Goal: Task Accomplishment & Management: Use online tool/utility

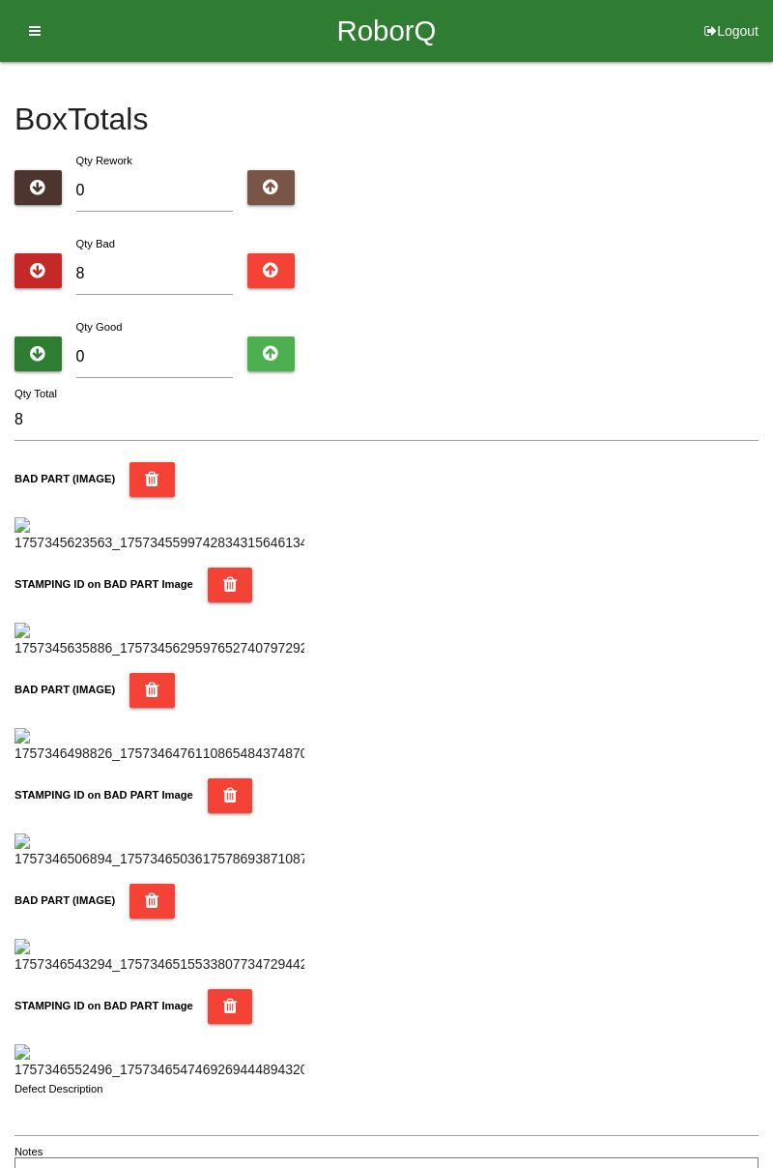
type input "0"
type input "9"
type input "0"
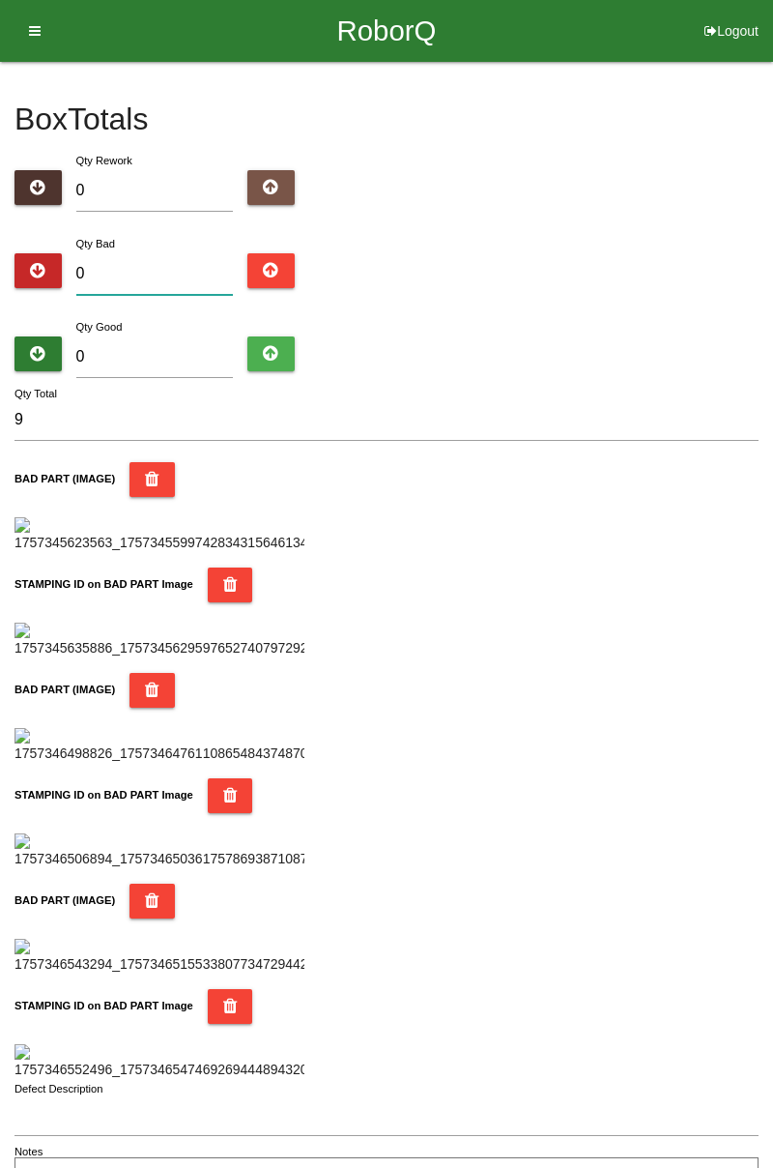
type input "0"
type input "1"
type input "10"
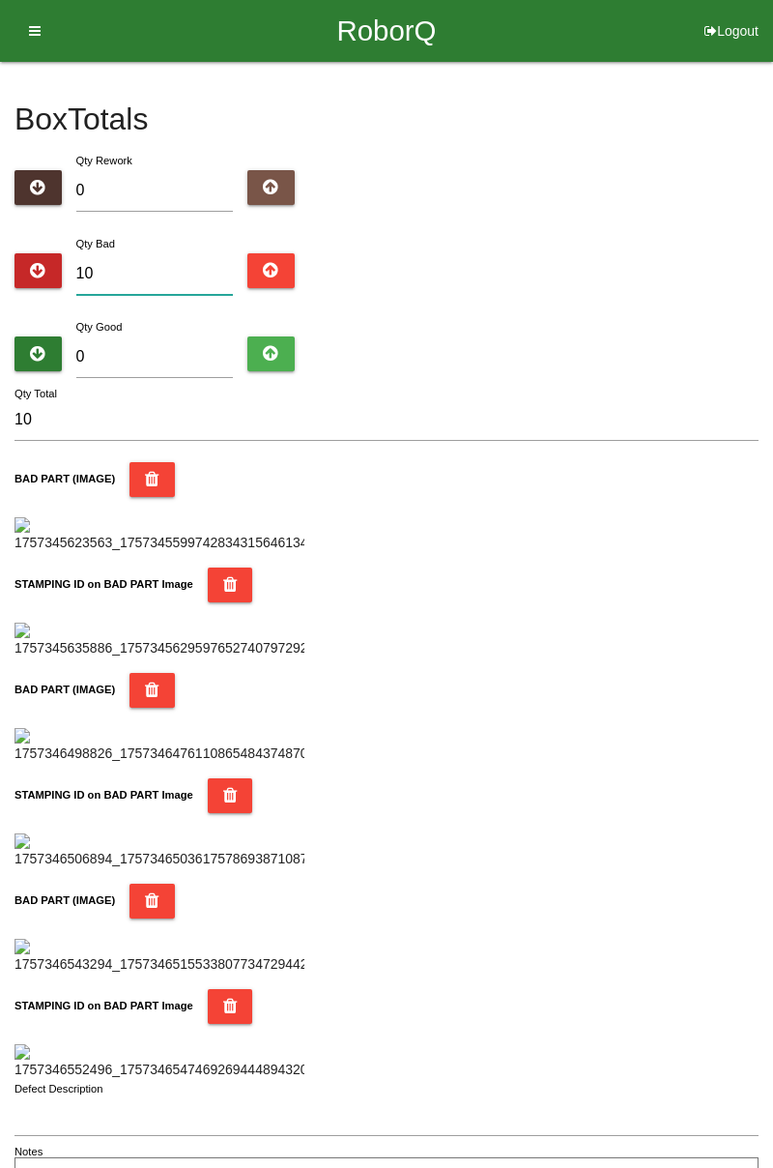
type input "10"
click at [162, 348] on input "0" at bounding box center [155, 357] width 158 height 42
type input "7"
type input "17"
type input "74"
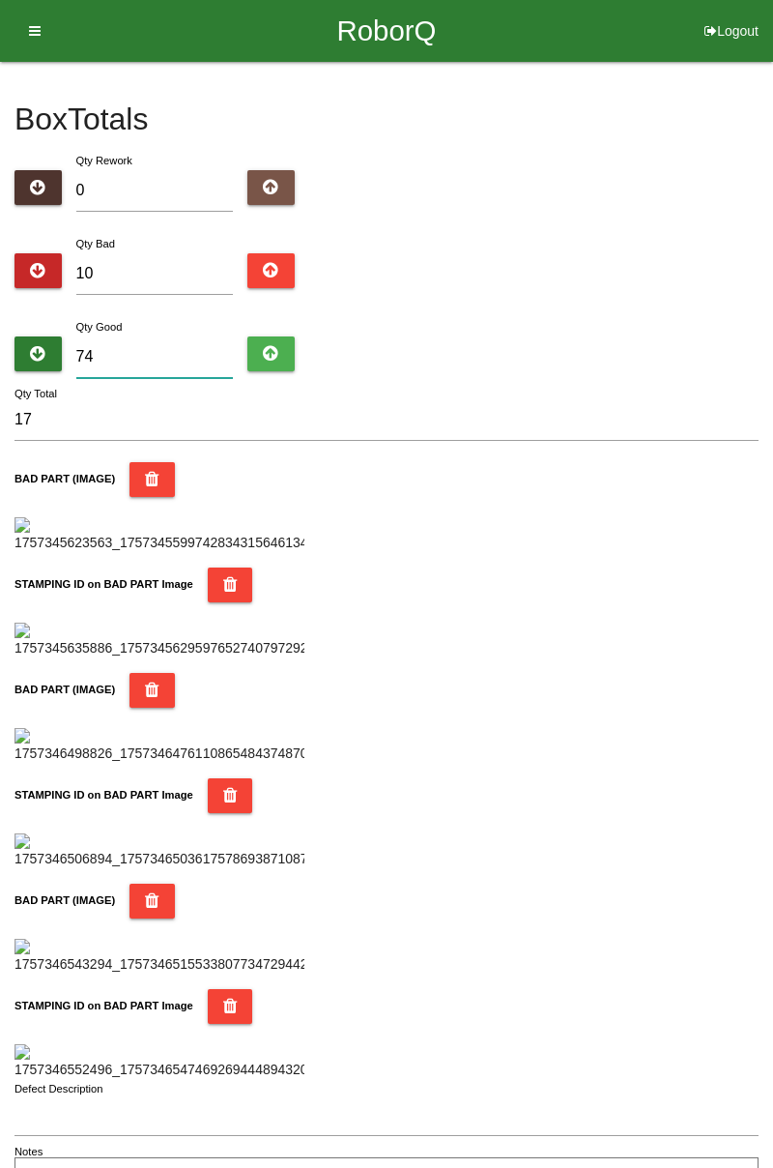
type input "84"
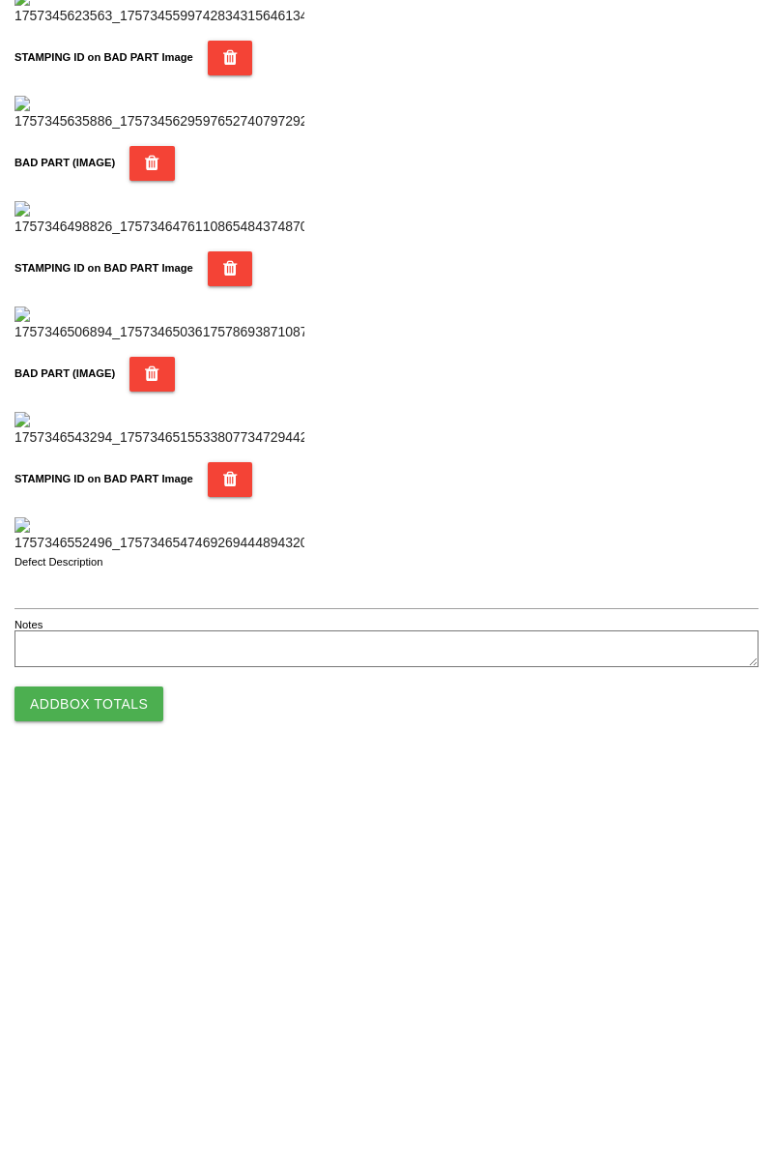
scroll to position [1694, 0]
type input "74"
click at [131, 1102] on button "Add Box Totals" at bounding box center [88, 1102] width 149 height 35
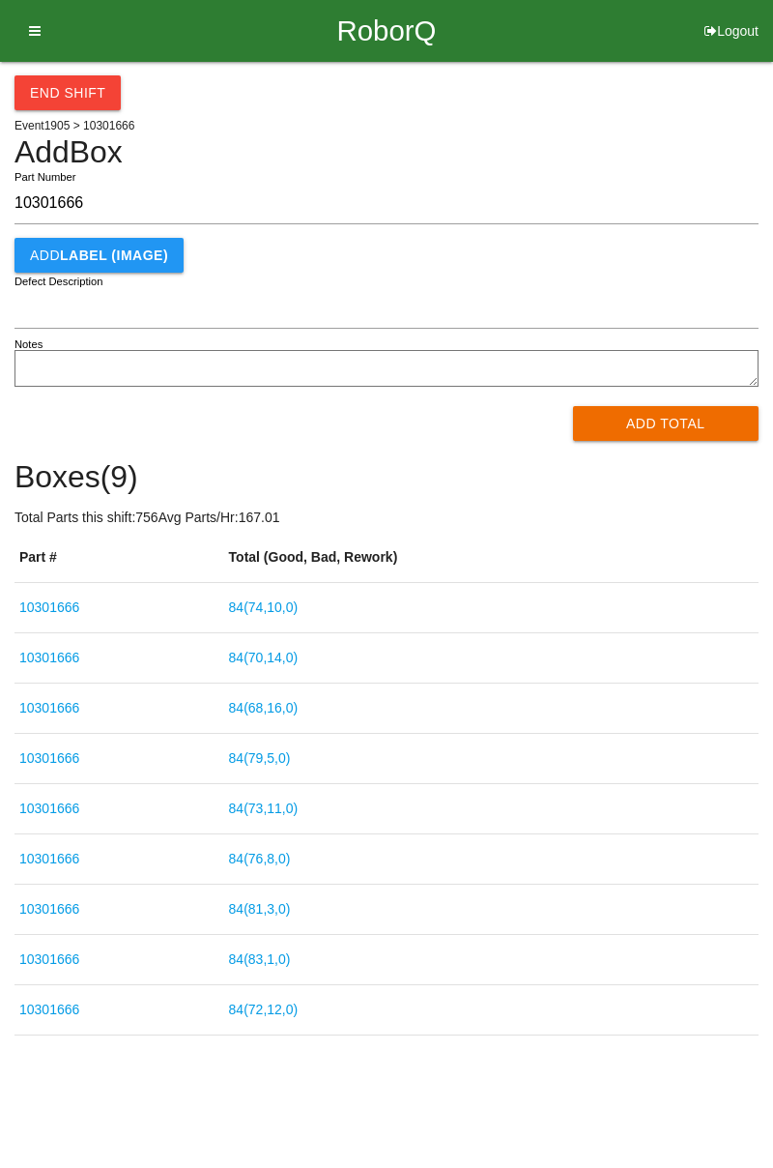
type input "10301666"
click at [648, 421] on button "Add Total" at bounding box center [666, 423] width 187 height 35
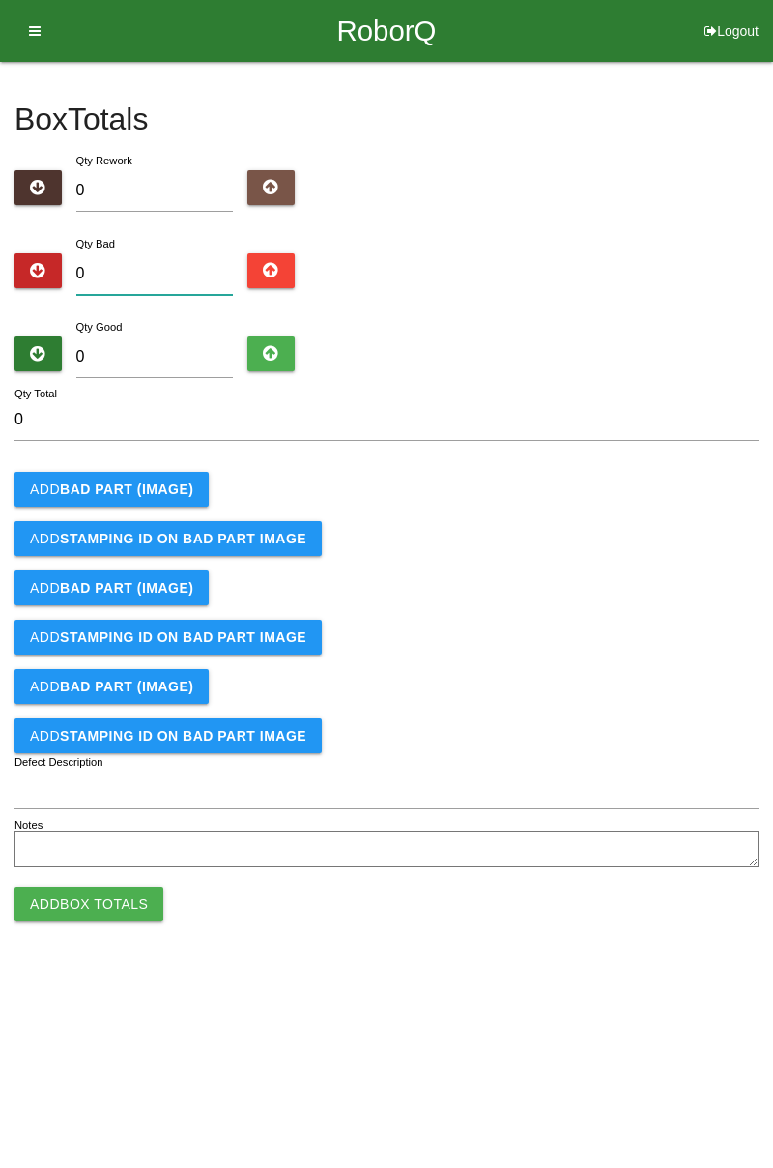
click at [179, 269] on input "0" at bounding box center [155, 274] width 158 height 42
type input "1"
click at [159, 485] on b "BAD PART (IMAGE)" at bounding box center [126, 488] width 133 height 15
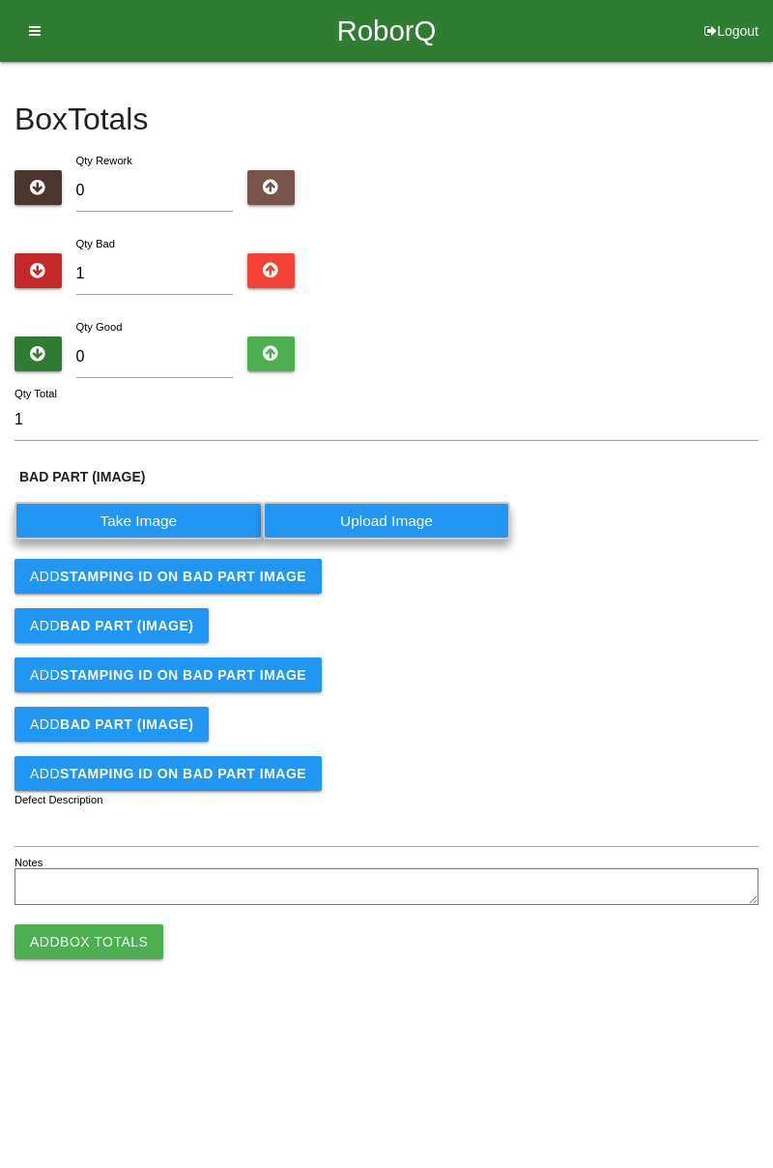
click at [152, 519] on label "Take Image" at bounding box center [138, 521] width 248 height 38
click at [0, 0] on \(IMAGE\) "Take Image" at bounding box center [0, 0] width 0 height 0
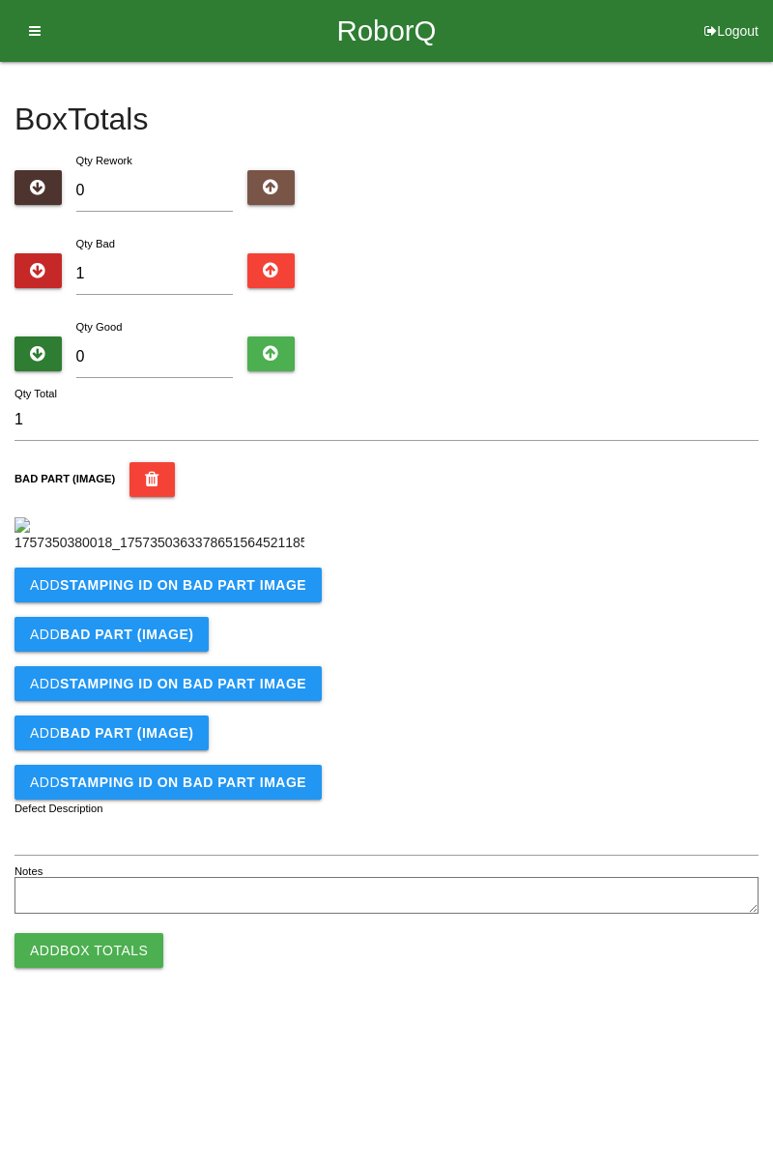
scroll to position [108, 0]
click at [280, 593] on b "STAMPING ID on BAD PART Image" at bounding box center [183, 584] width 246 height 15
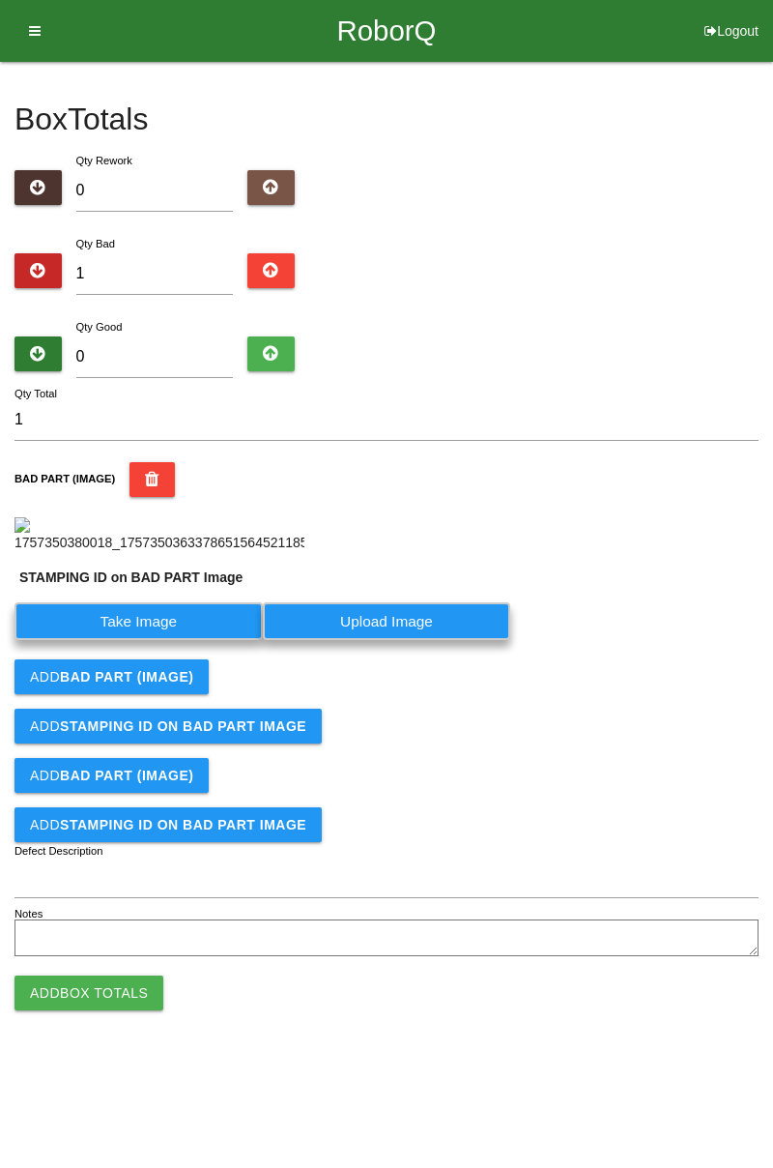
click at [165, 640] on label "Take Image" at bounding box center [138, 621] width 248 height 38
click at [0, 0] on PART "Take Image" at bounding box center [0, 0] width 0 height 0
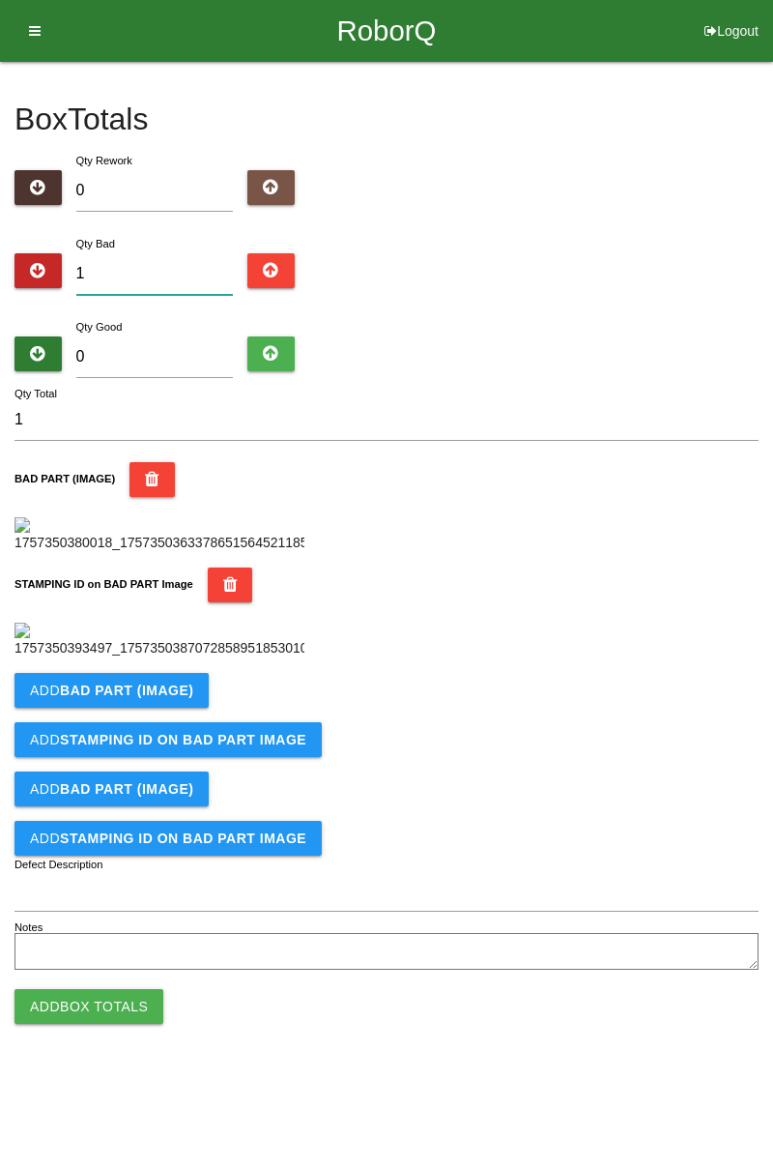
click at [188, 253] on input "1" at bounding box center [155, 274] width 158 height 42
type input "0"
type input "1"
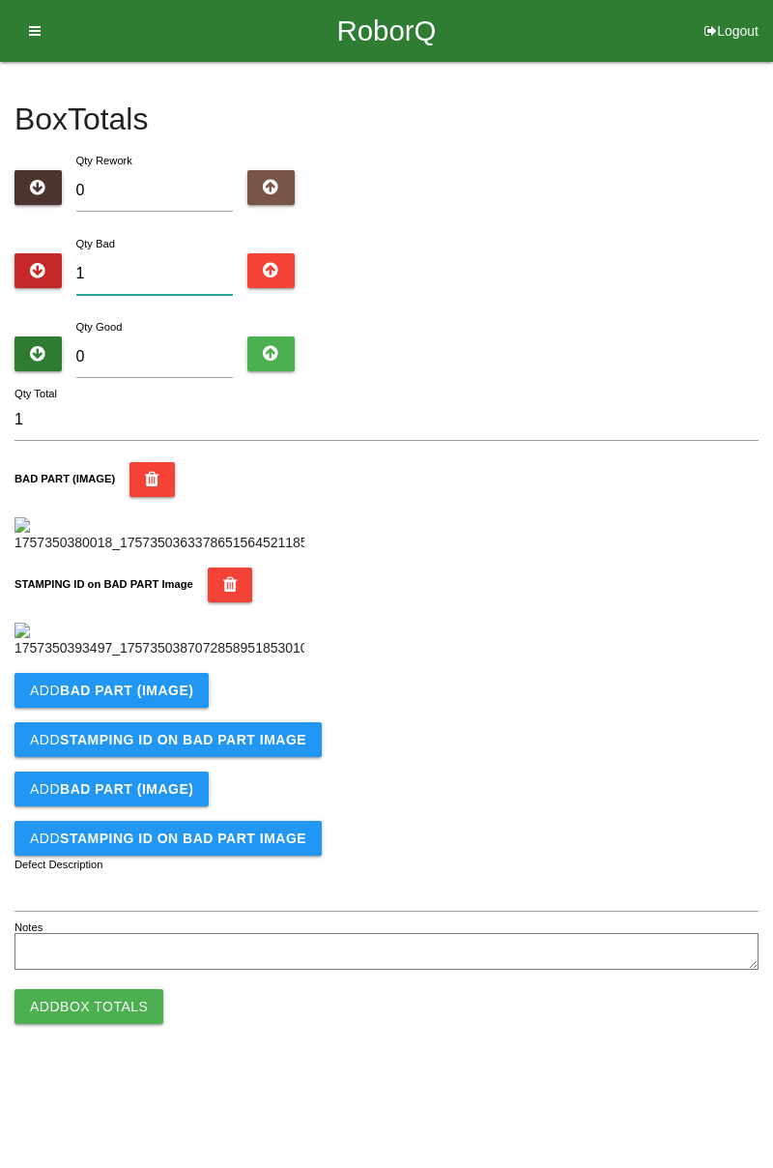
type input "14"
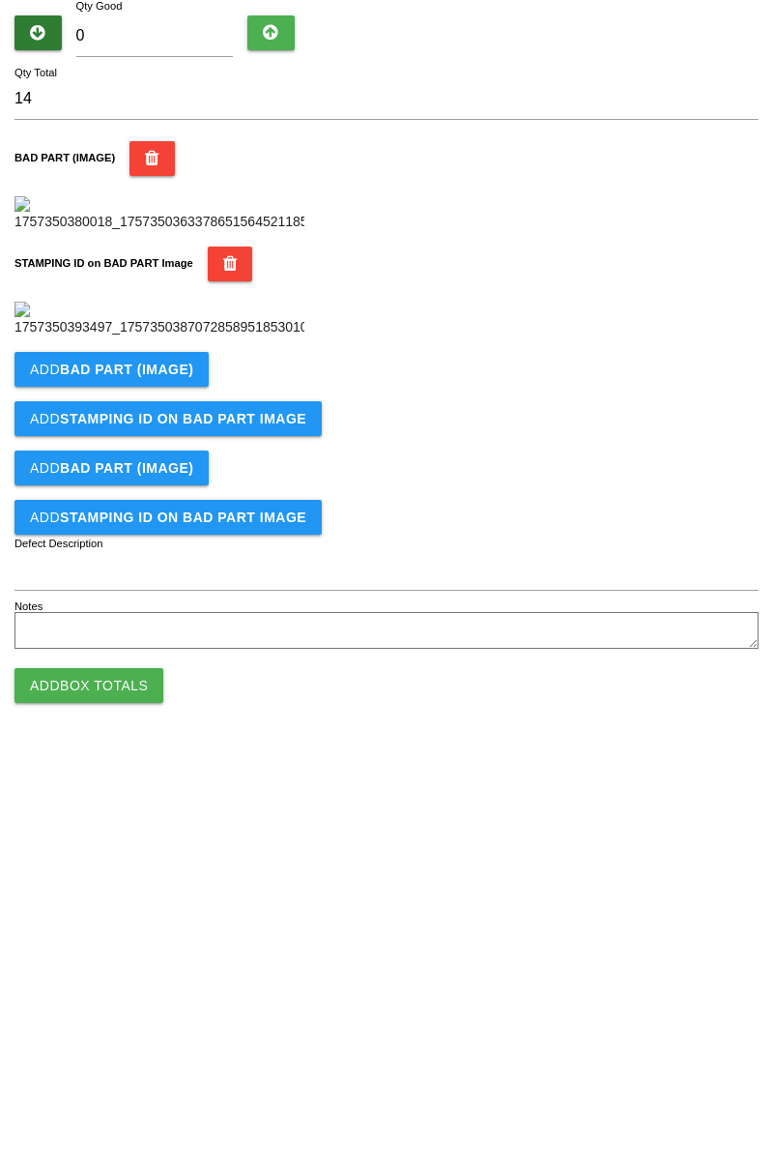
scroll to position [362, 0]
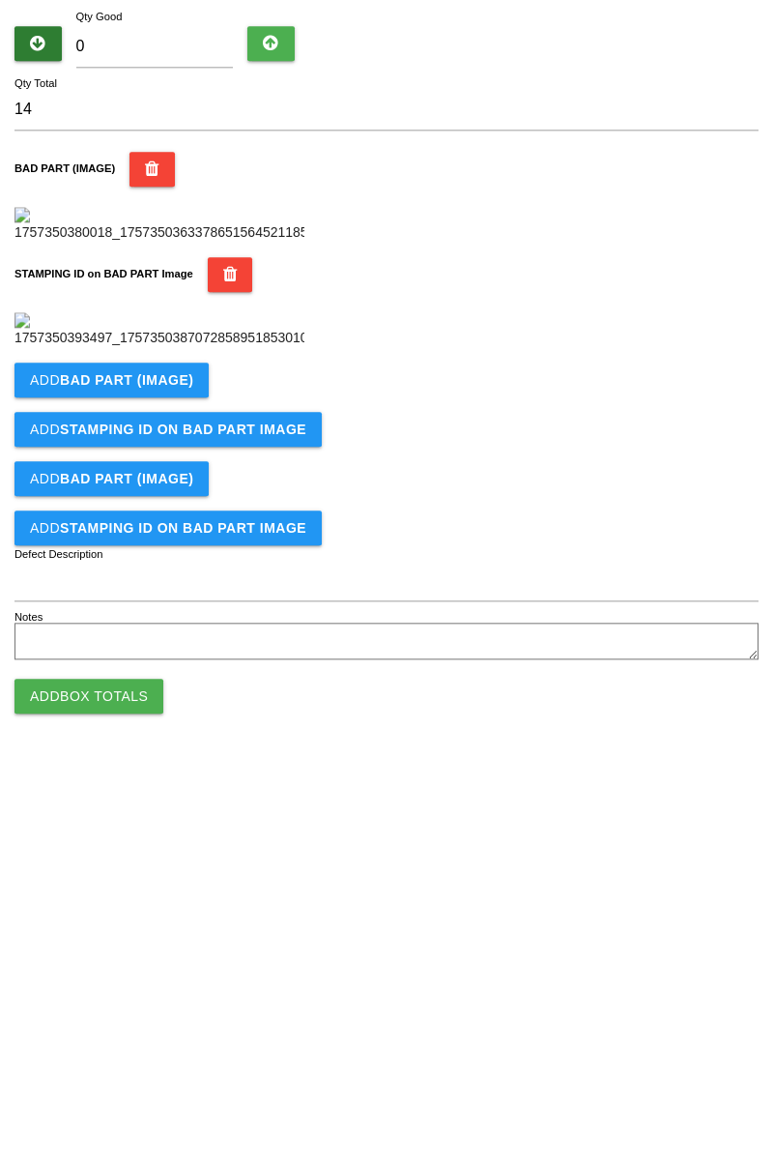
click at [93, 698] on b "BAD PART (IMAGE)" at bounding box center [126, 689] width 133 height 15
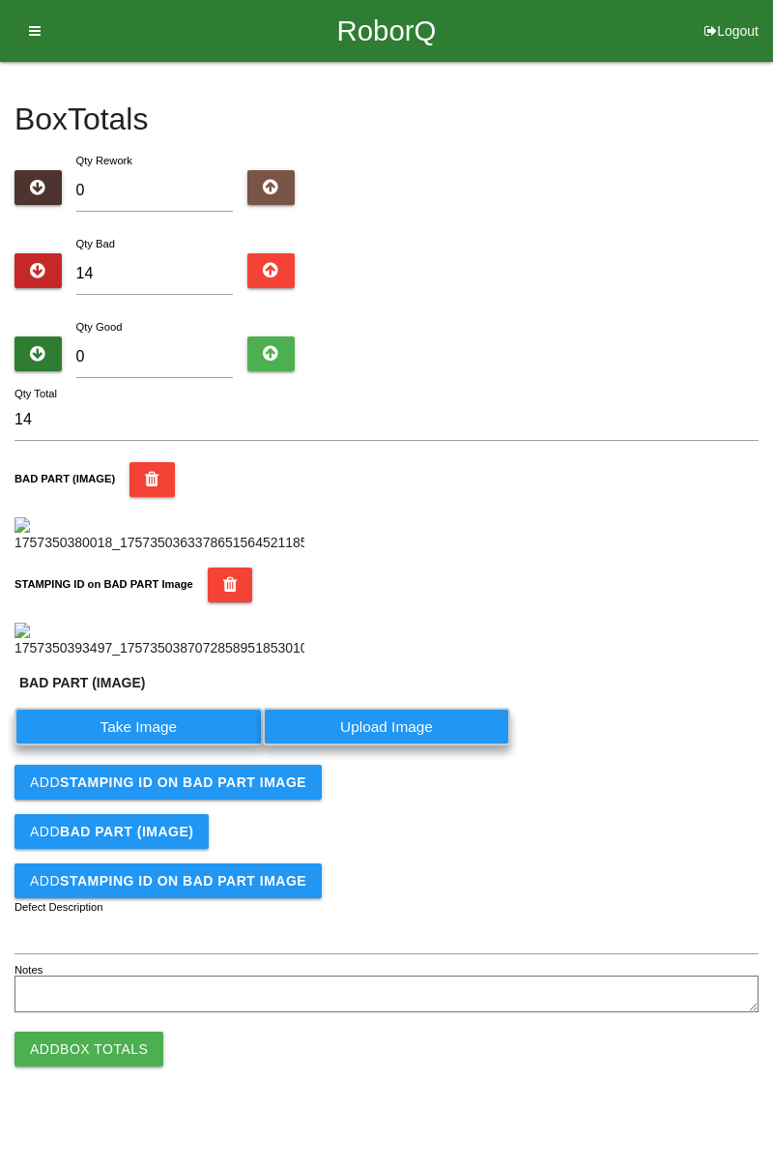
click at [104, 745] on label "Take Image" at bounding box center [138, 727] width 248 height 38
click at [0, 0] on \(IMAGE\) "Take Image" at bounding box center [0, 0] width 0 height 0
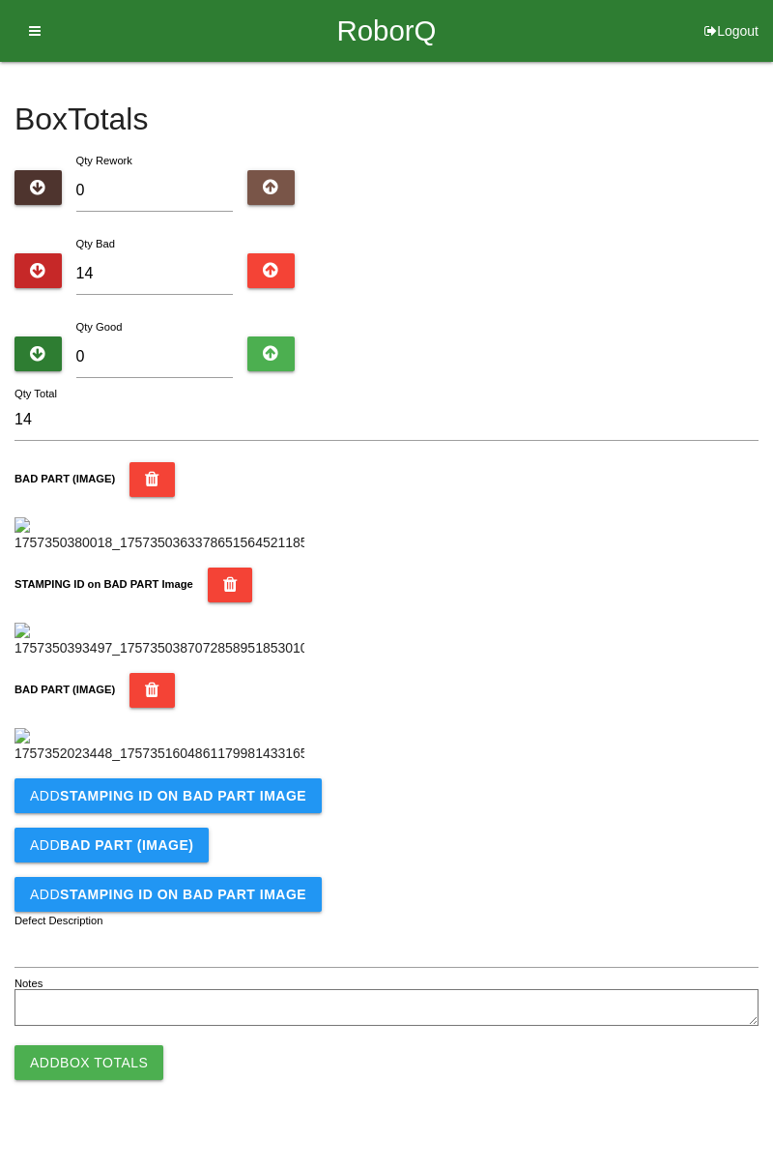
scroll to position [742, 0]
click at [265, 813] on button "Add STAMPING ID on BAD PART Image" at bounding box center [167, 795] width 307 height 35
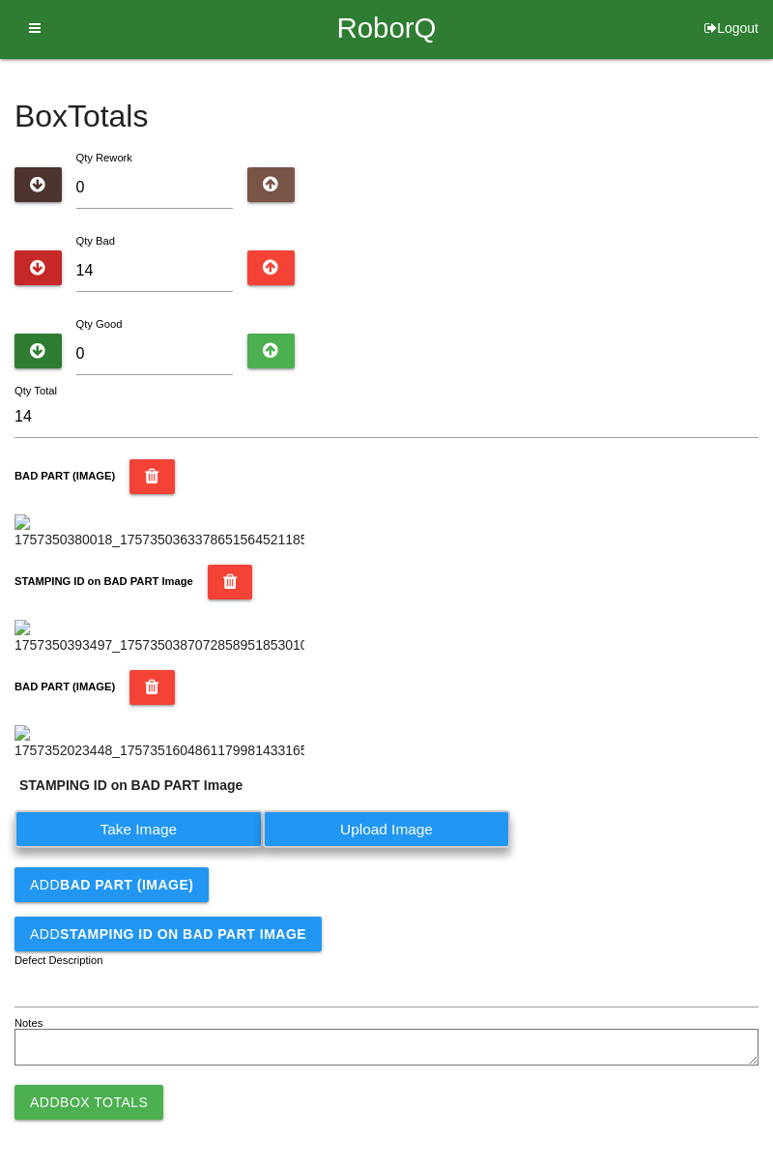
click at [218, 848] on label "Take Image" at bounding box center [138, 829] width 248 height 38
click at [0, 0] on PART "Take Image" at bounding box center [0, 0] width 0 height 0
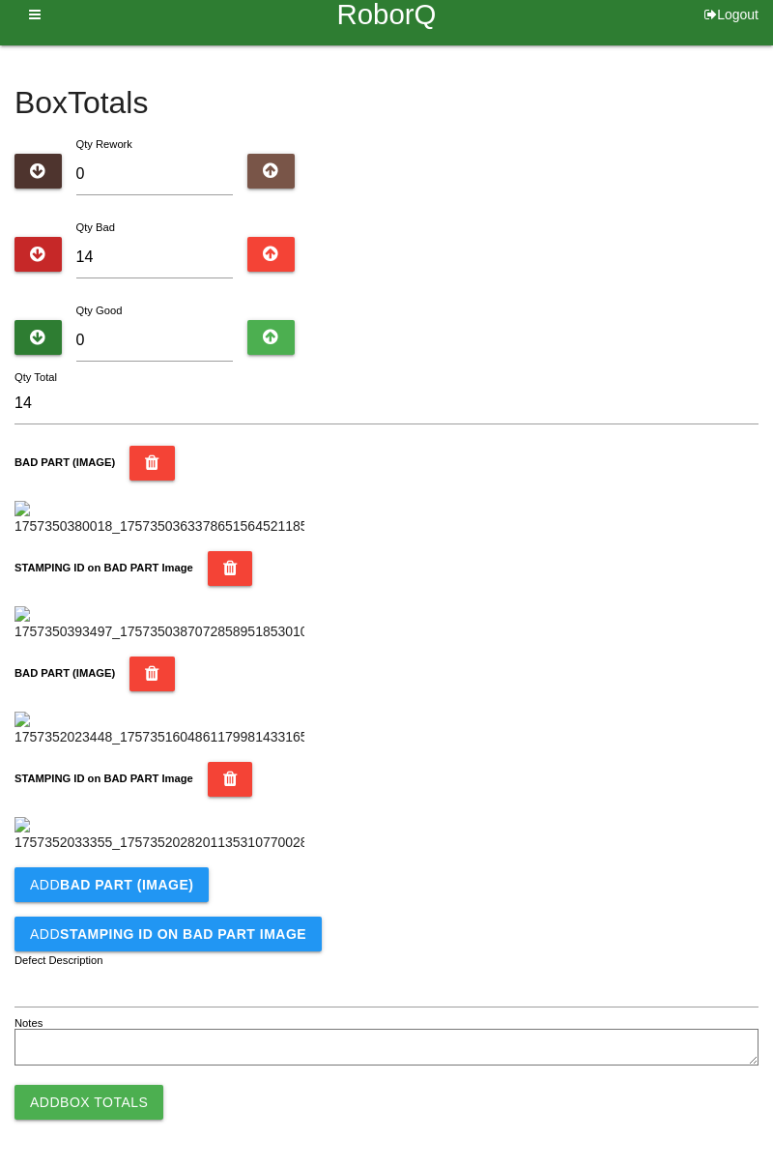
scroll to position [1059, 0]
click at [163, 877] on b "BAD PART (IMAGE)" at bounding box center [126, 884] width 133 height 15
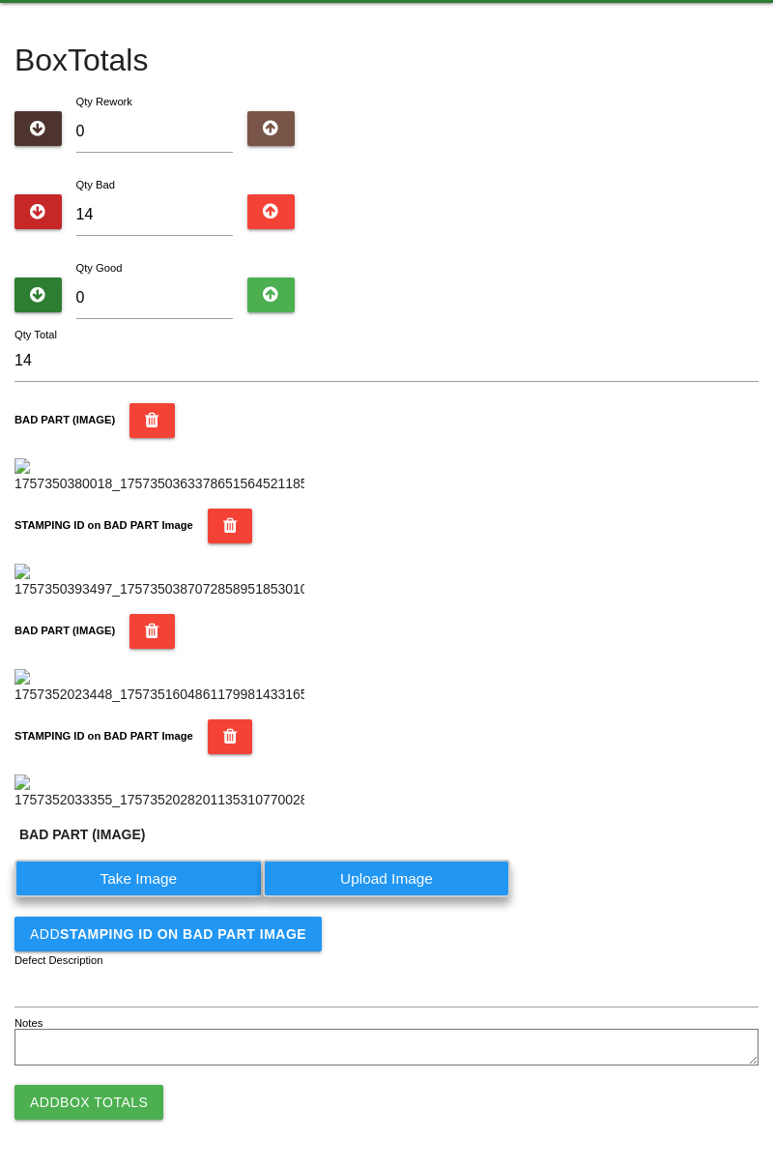
click at [162, 897] on label "Take Image" at bounding box center [138, 878] width 248 height 38
click at [0, 0] on \(IMAGE\) "Take Image" at bounding box center [0, 0] width 0 height 0
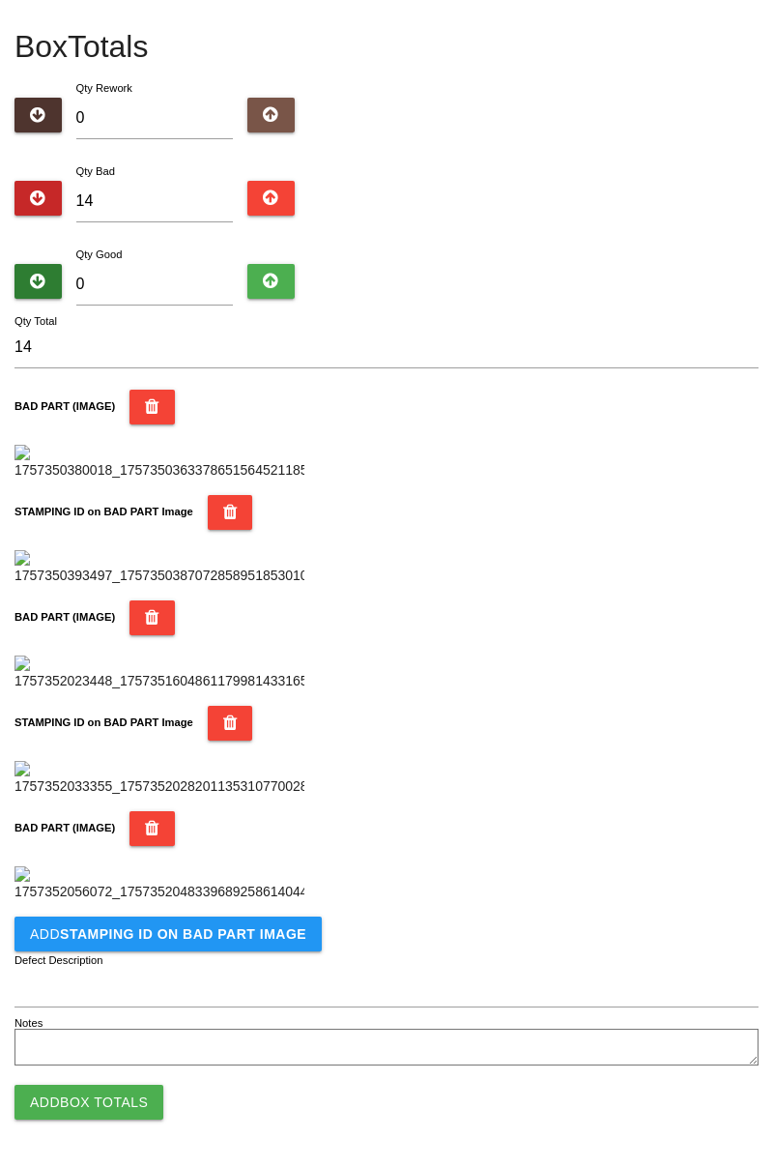
scroll to position [1376, 0]
click at [246, 947] on button "Add STAMPING ID on BAD PART Image" at bounding box center [167, 933] width 307 height 35
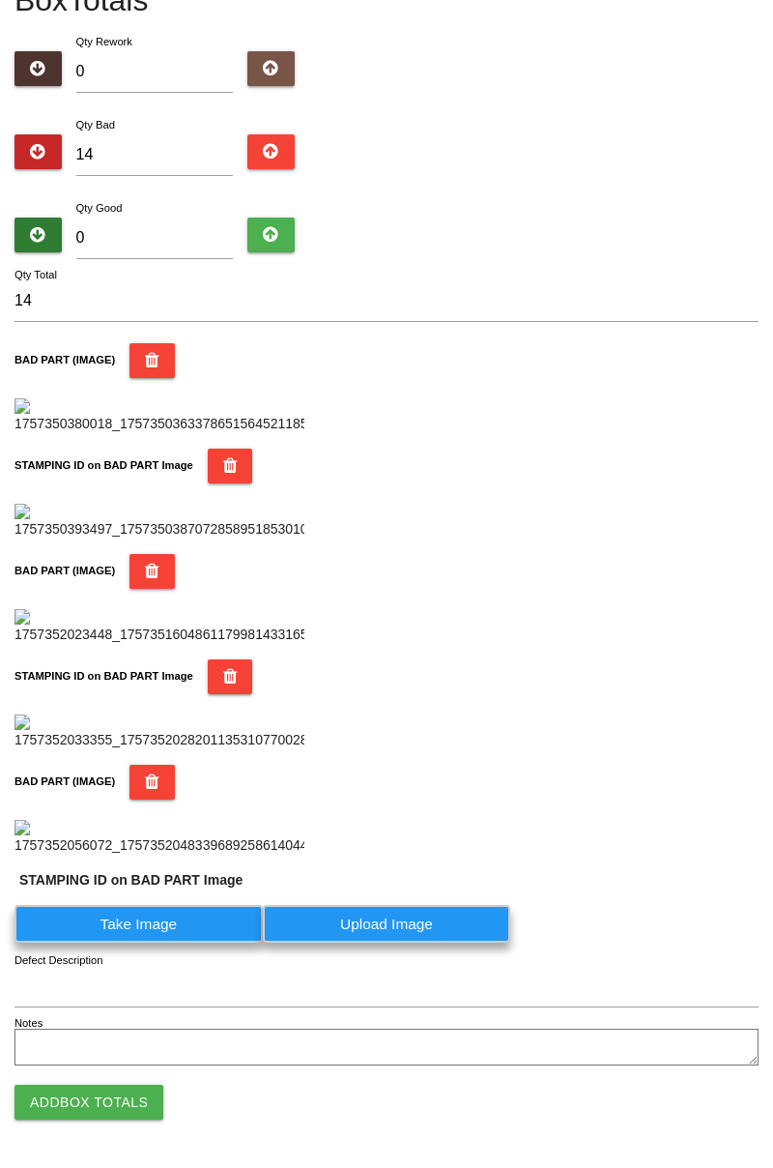
click at [193, 942] on label "Take Image" at bounding box center [138, 924] width 248 height 38
click at [0, 0] on PART "Take Image" at bounding box center [0, 0] width 0 height 0
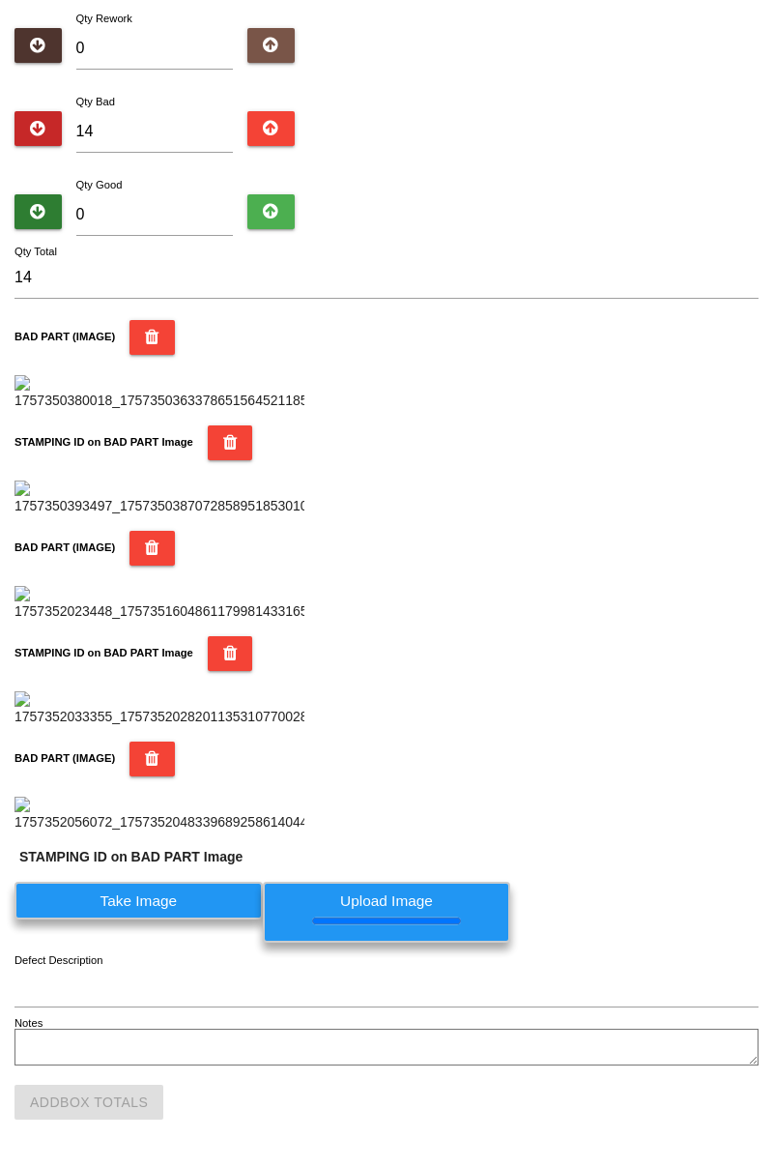
scroll to position [0, 0]
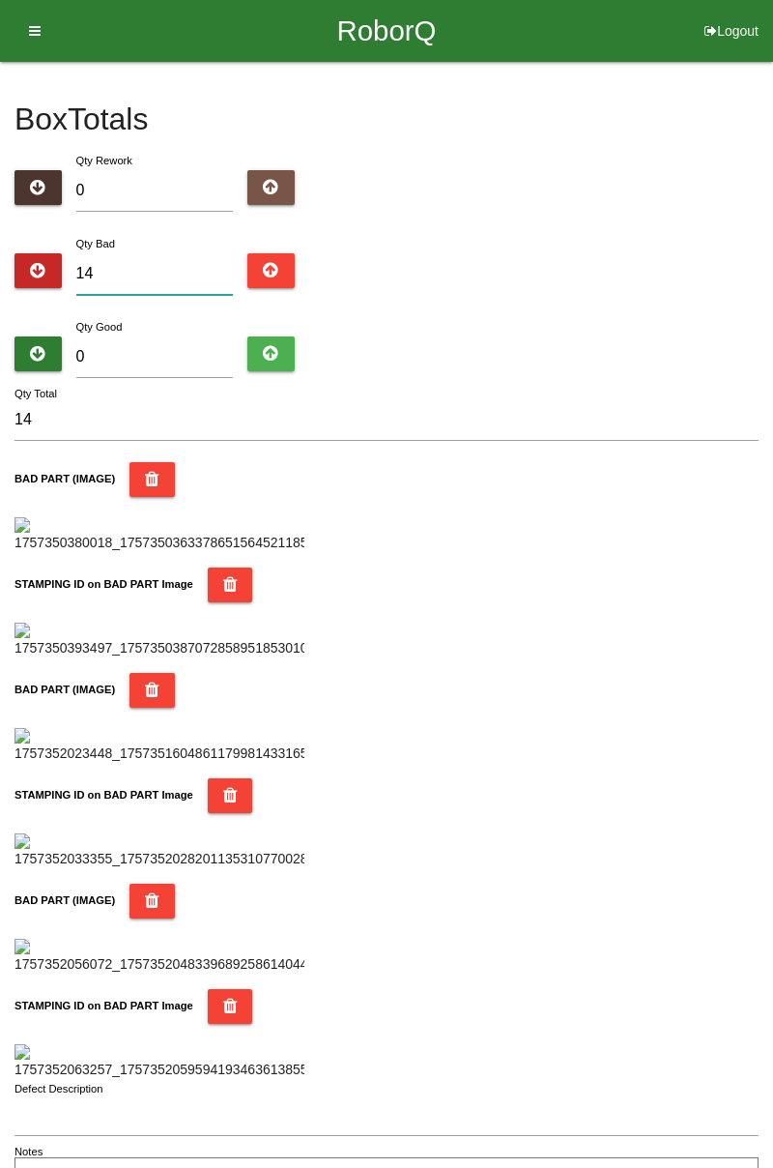
click at [166, 275] on input "14" at bounding box center [155, 274] width 158 height 42
type input "1"
type input "16"
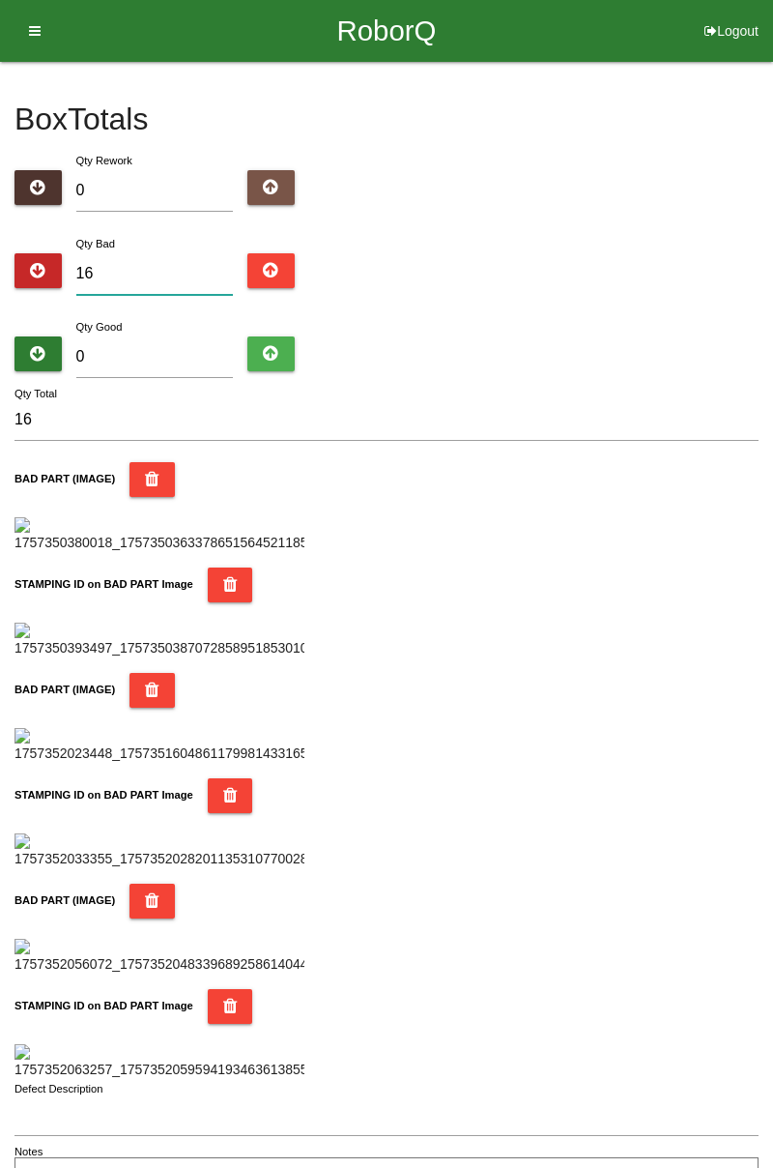
type input "16"
click at [173, 362] on input "0" at bounding box center [155, 357] width 158 height 42
type input "6"
type input "22"
type input "68"
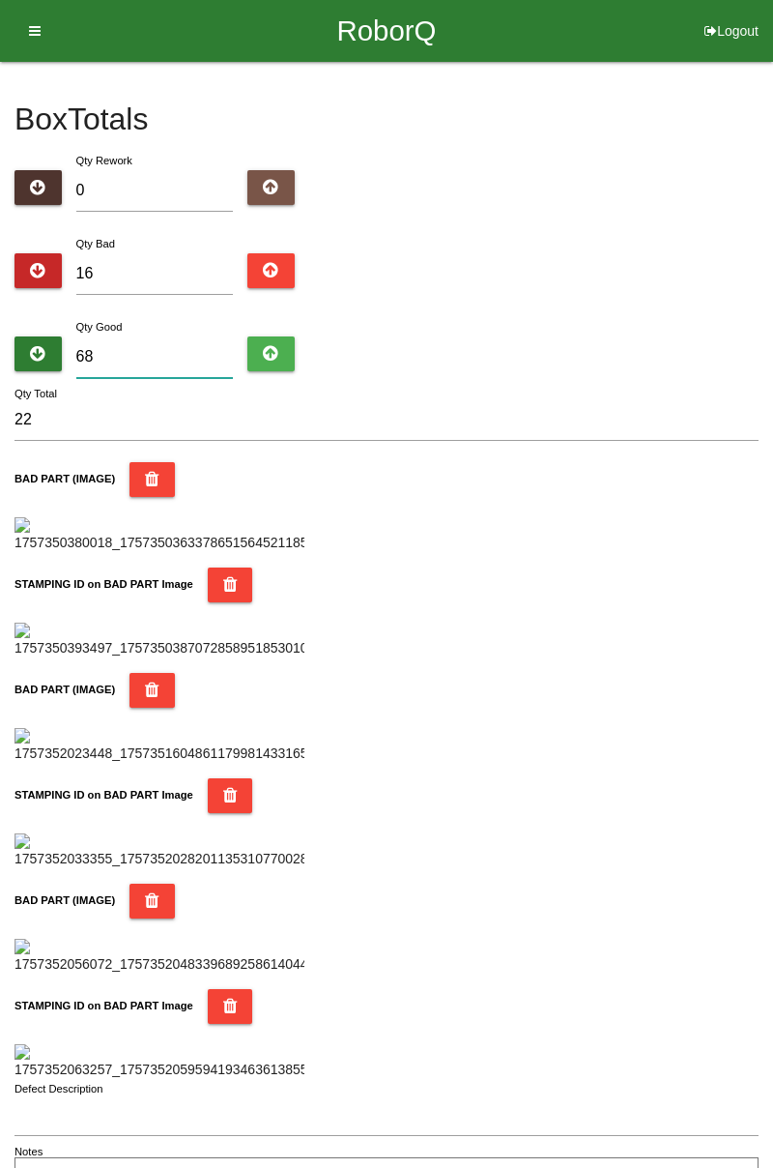
type input "84"
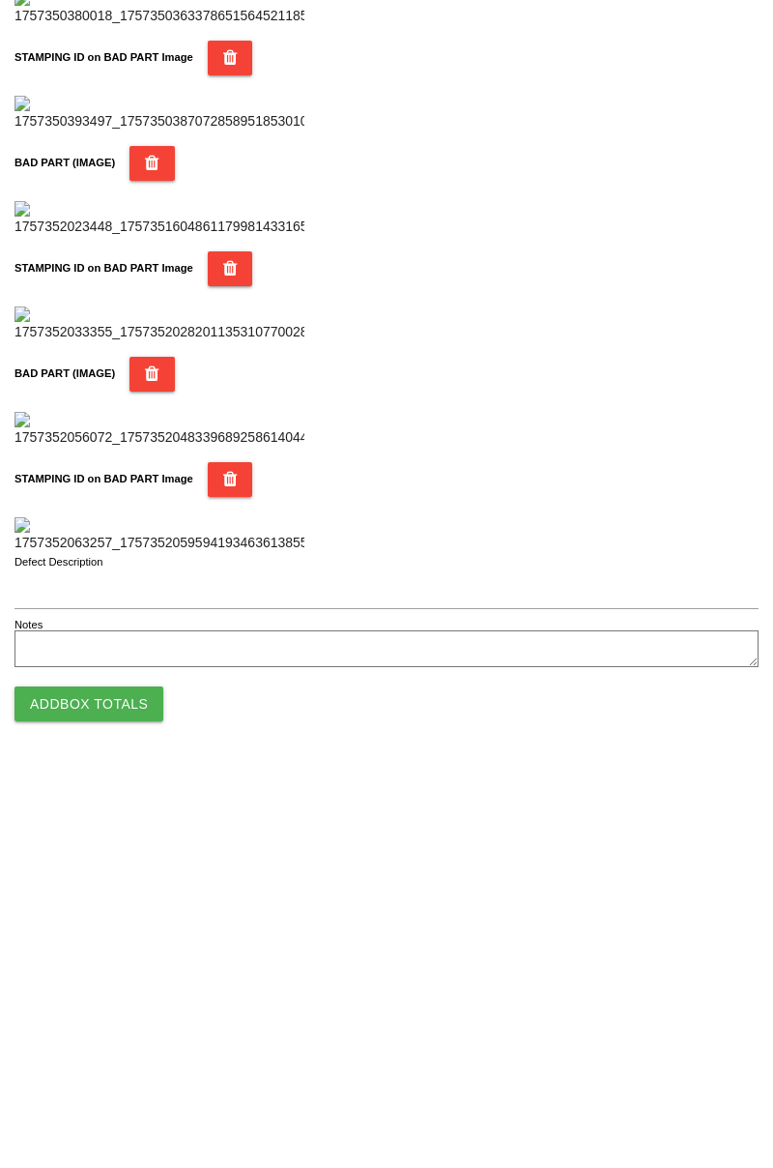
type input "68"
click at [126, 1110] on button "Add Box Totals" at bounding box center [88, 1102] width 149 height 35
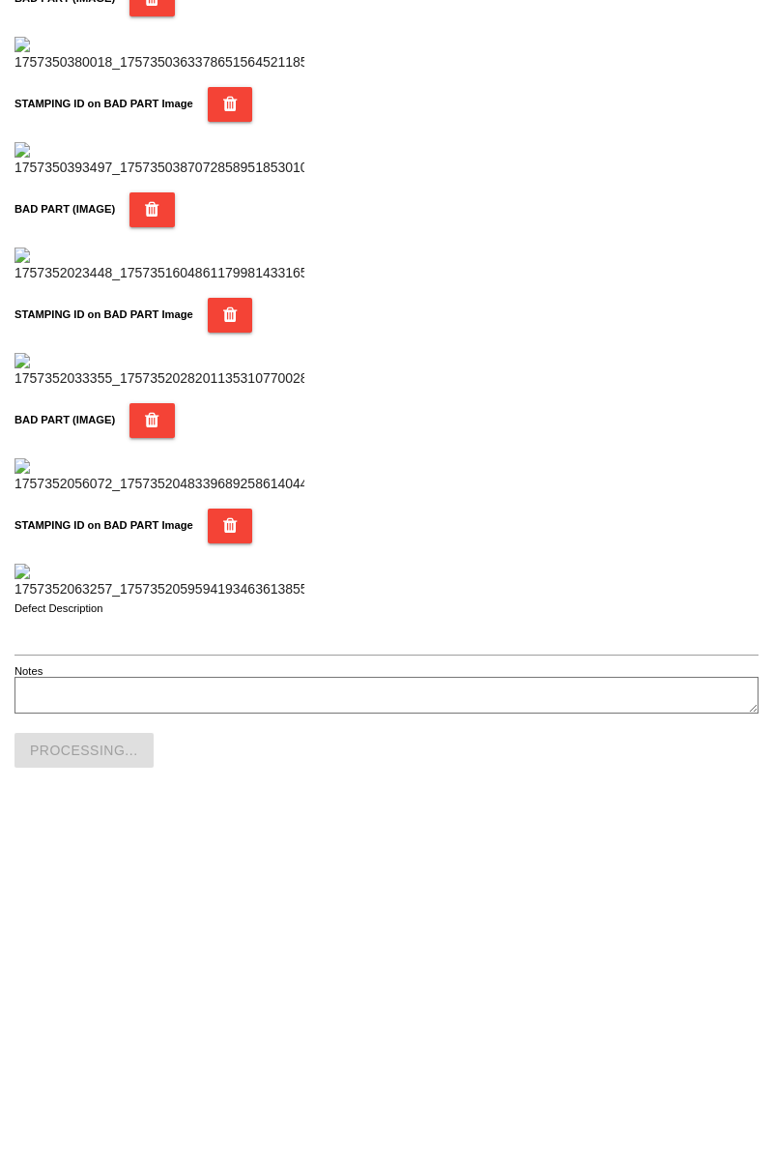
scroll to position [1694, 0]
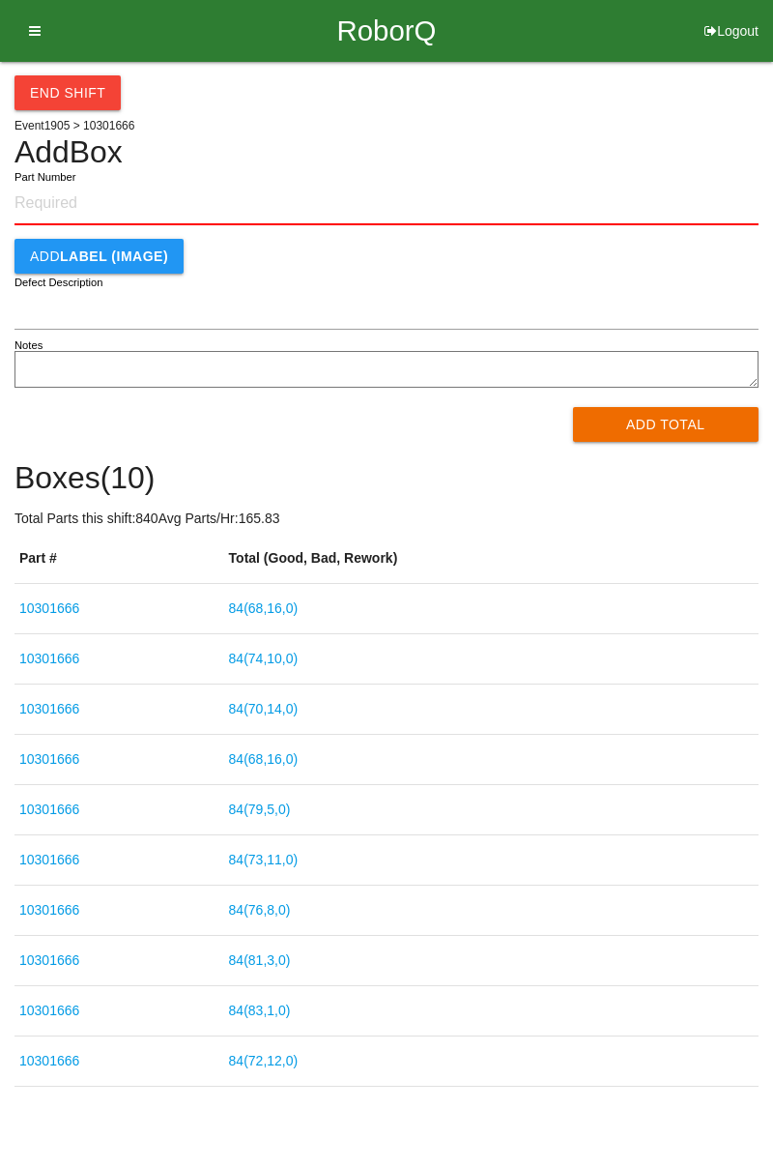
click at [77, 201] on input "Part Number" at bounding box center [386, 204] width 744 height 43
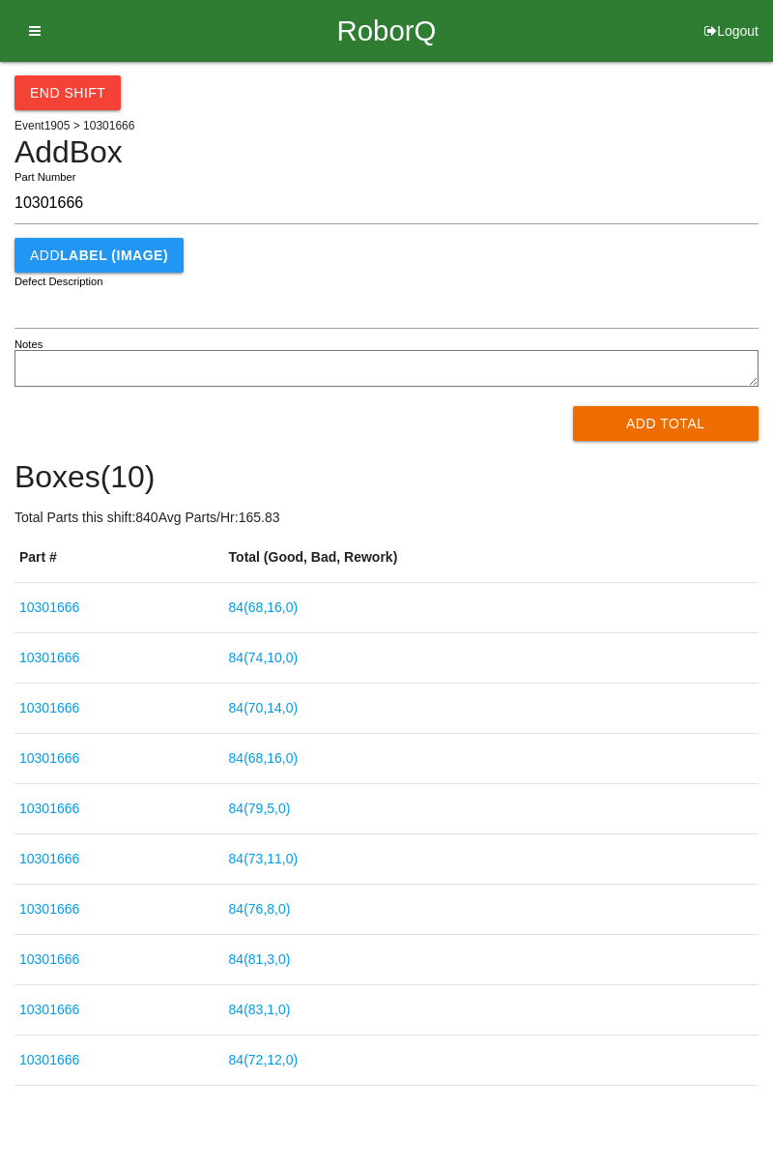
type input "10301666"
click at [706, 417] on button "Add Total" at bounding box center [666, 423] width 187 height 35
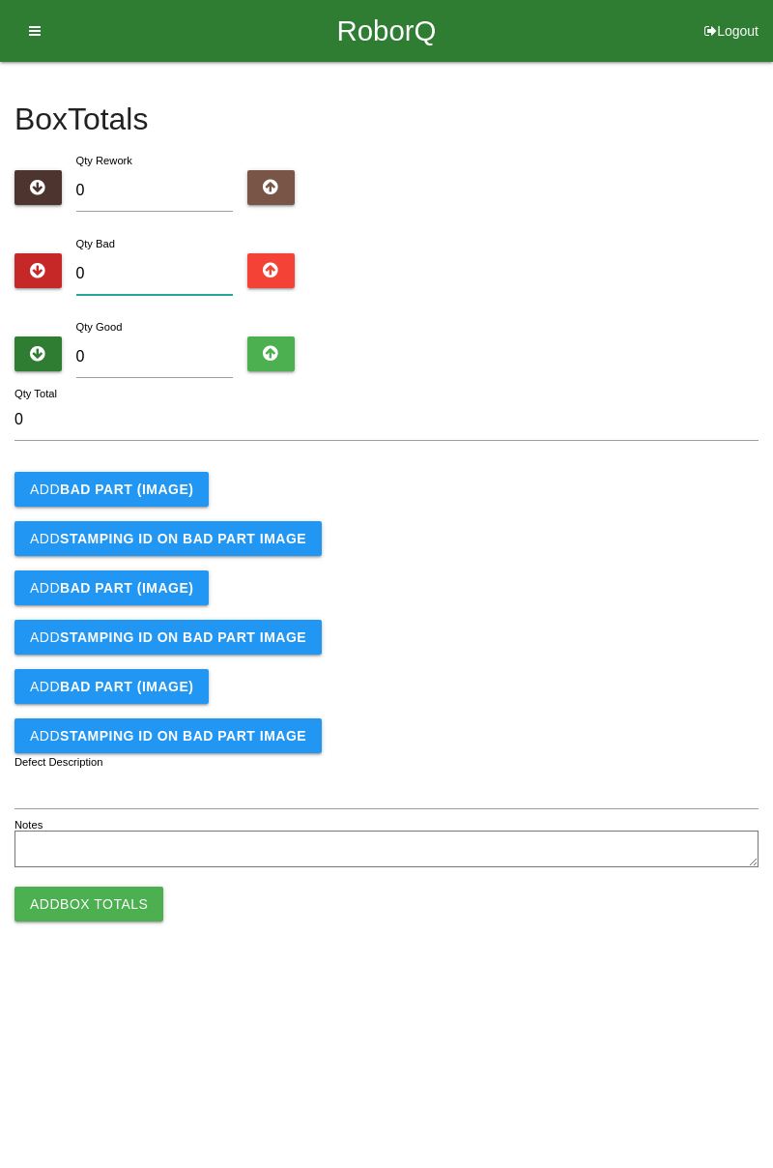
click at [188, 253] on input "0" at bounding box center [155, 274] width 158 height 42
type input "3"
click at [171, 487] on b "BAD PART (IMAGE)" at bounding box center [126, 488] width 133 height 15
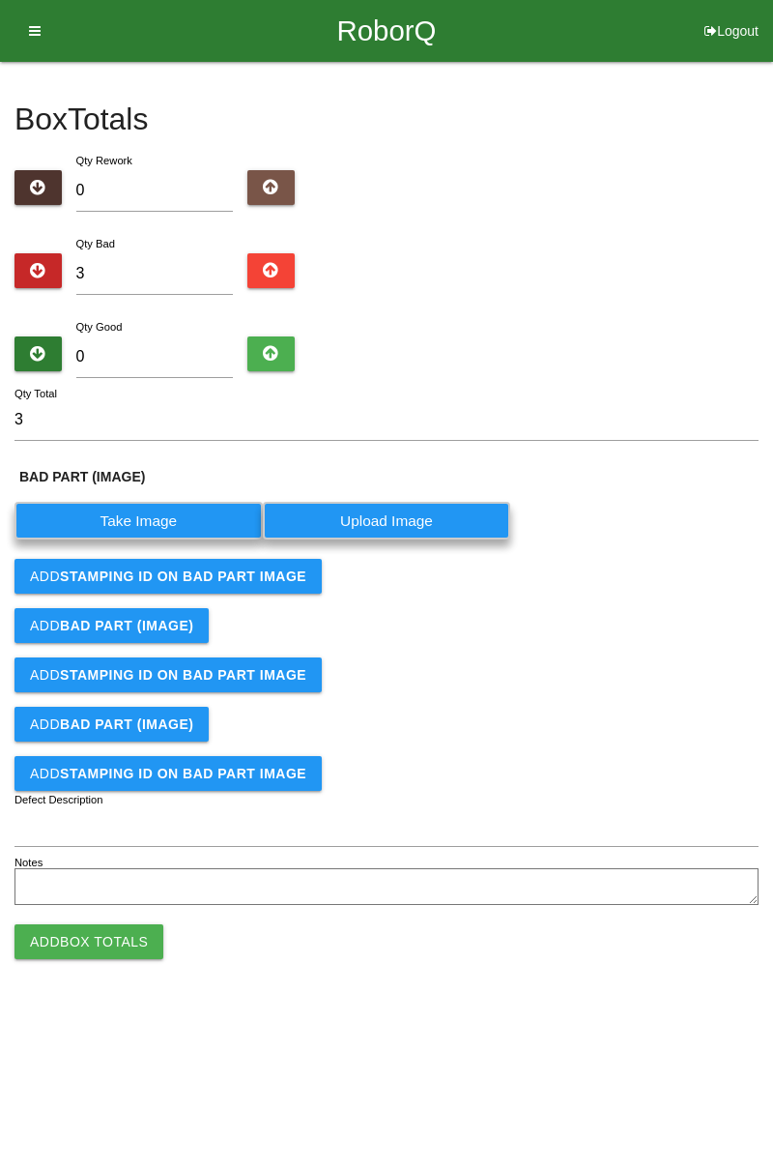
click at [184, 522] on label "Take Image" at bounding box center [138, 521] width 248 height 38
click at [0, 0] on \(IMAGE\) "Take Image" at bounding box center [0, 0] width 0 height 0
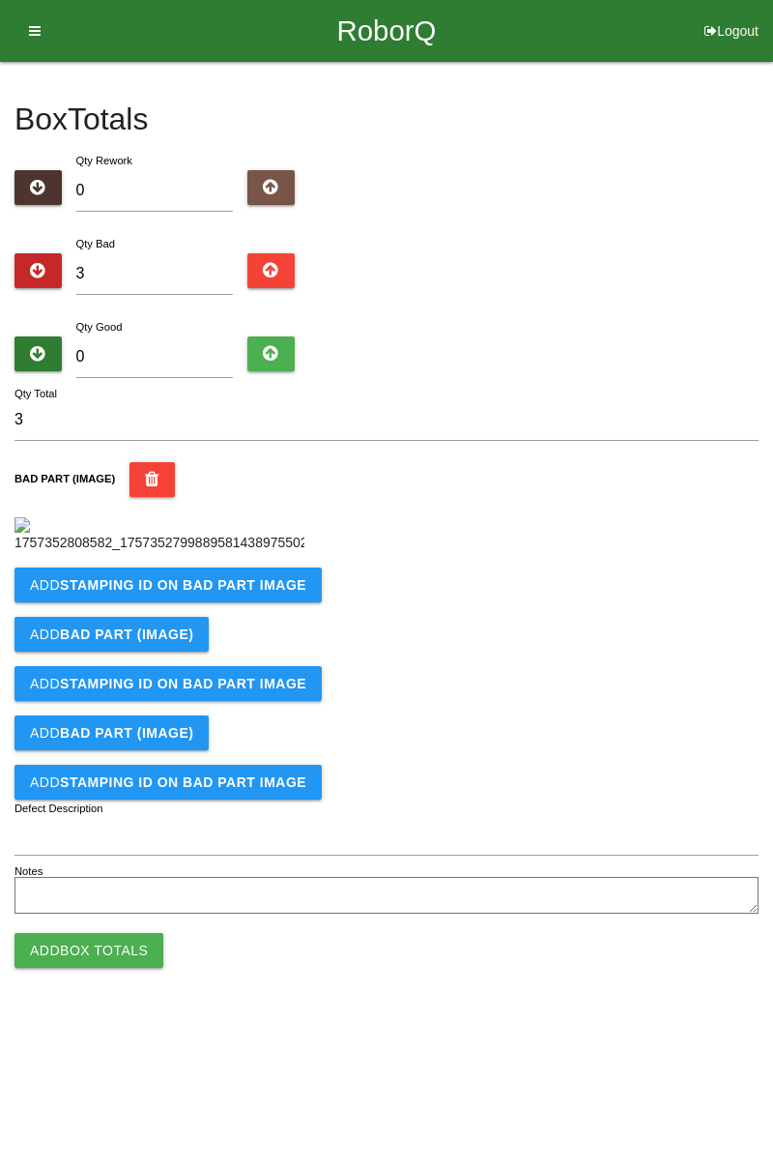
click at [229, 602] on button "Add STAMPING ID on BAD PART Image" at bounding box center [167, 584] width 307 height 35
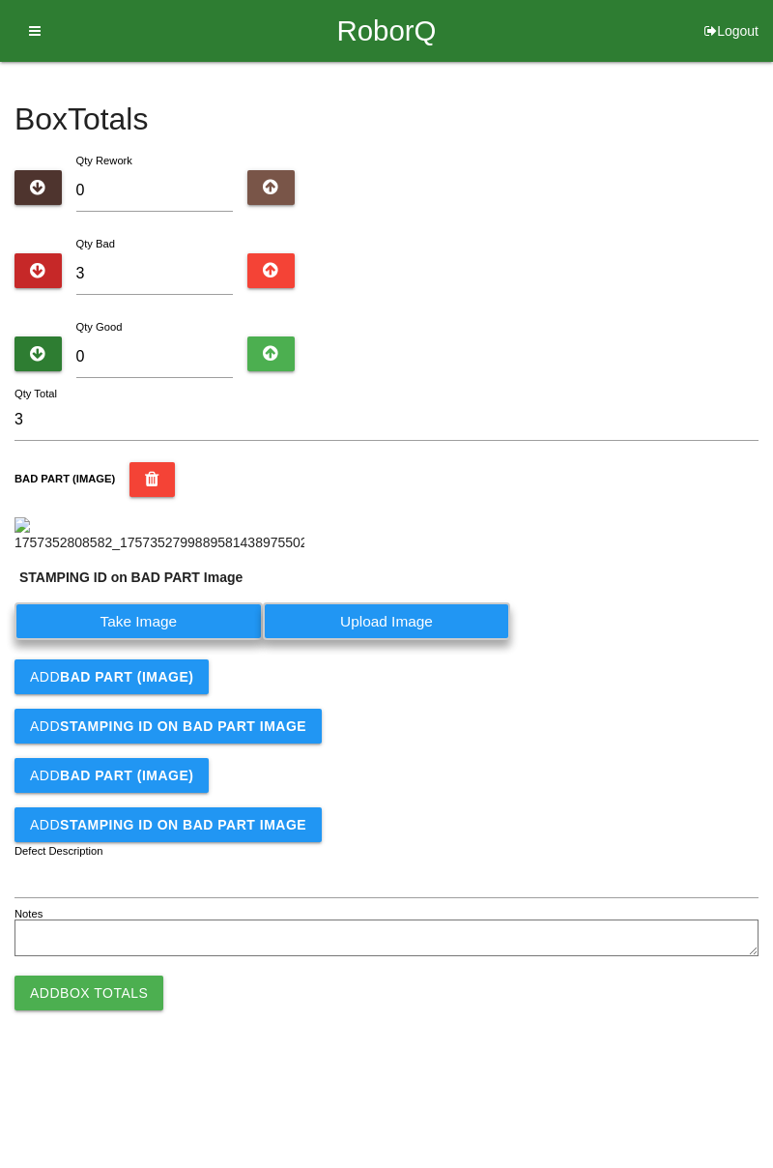
click at [161, 640] on label "Take Image" at bounding box center [138, 621] width 248 height 38
click at [0, 0] on PART "Take Image" at bounding box center [0, 0] width 0 height 0
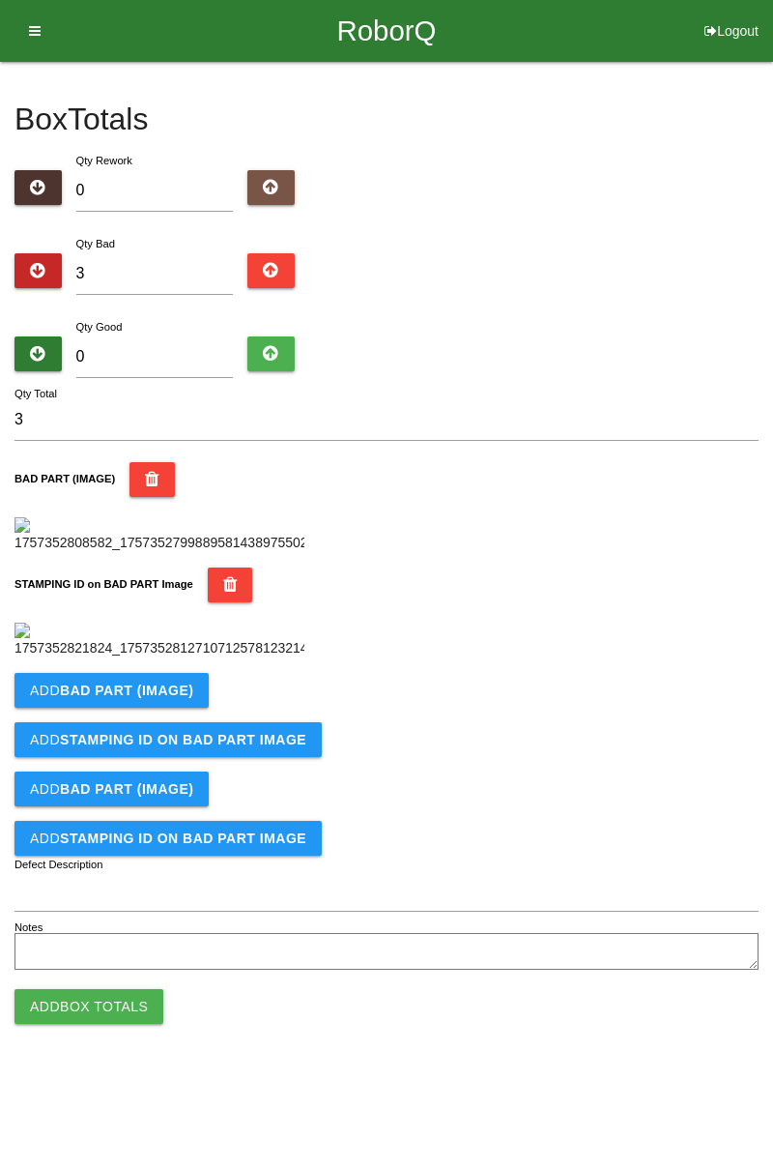
scroll to position [425, 0]
click at [172, 698] on b "BAD PART (IMAGE)" at bounding box center [126, 689] width 133 height 15
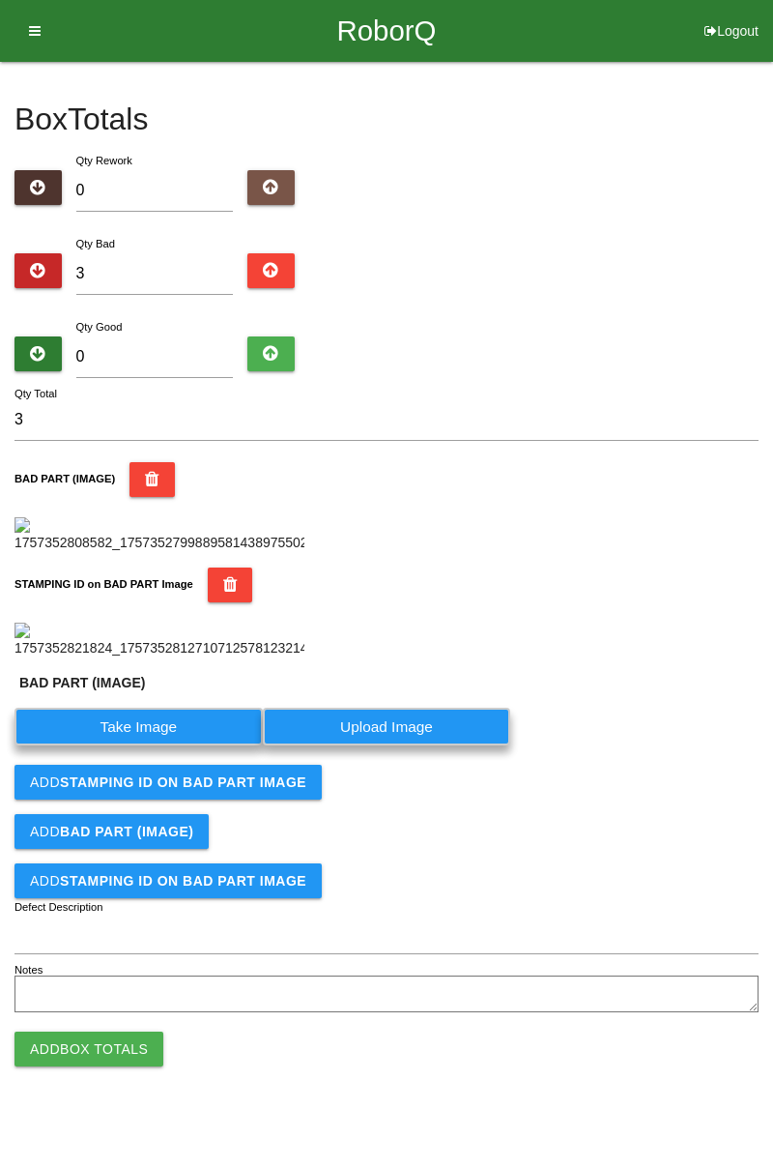
click at [172, 745] on label "Take Image" at bounding box center [138, 727] width 248 height 38
click at [0, 0] on \(IMAGE\) "Take Image" at bounding box center [0, 0] width 0 height 0
click at [202, 745] on label "Take Image" at bounding box center [138, 727] width 248 height 38
click at [0, 0] on \(IMAGE\) "Take Image" at bounding box center [0, 0] width 0 height 0
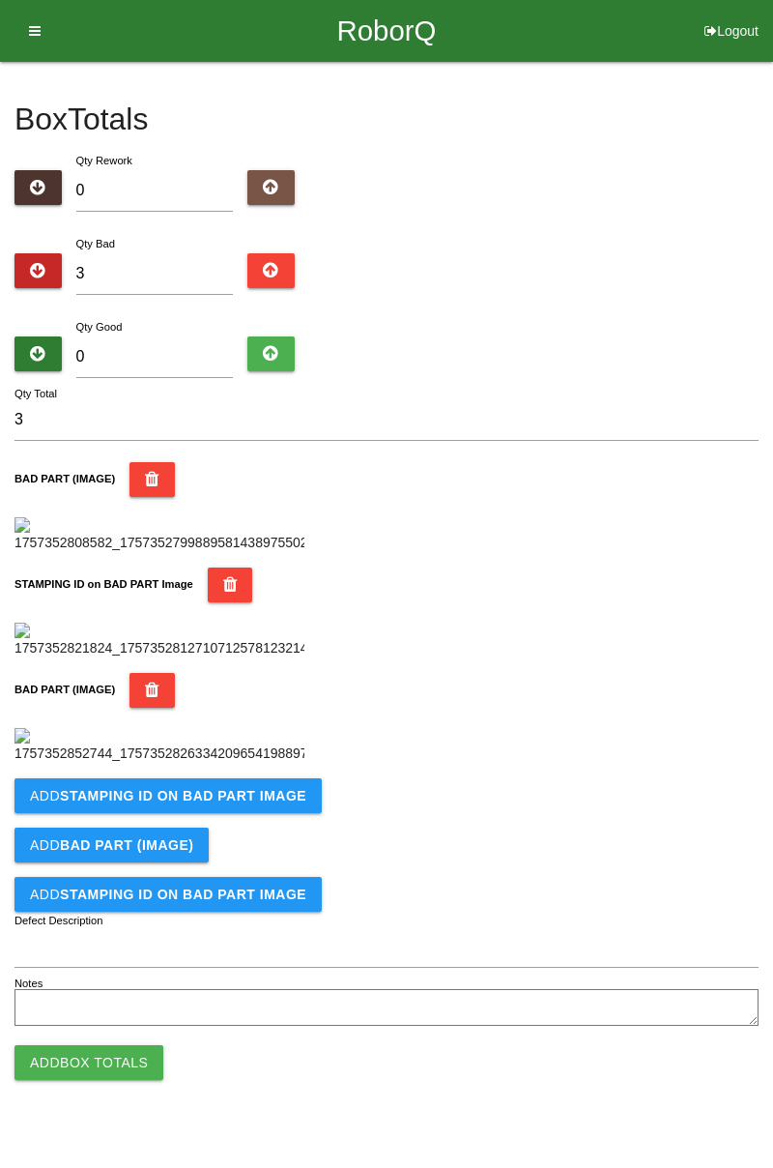
scroll to position [742, 0]
click at [145, 673] on icon "button" at bounding box center [152, 690] width 14 height 35
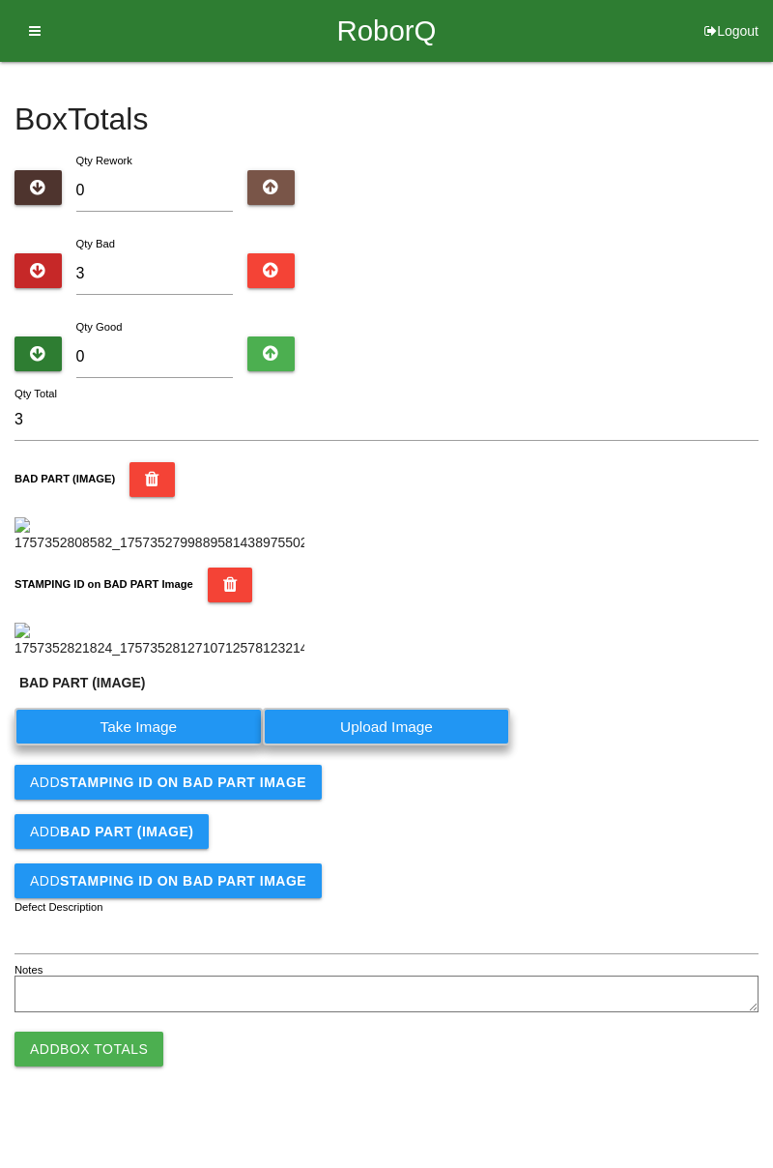
scroll to position [468, 0]
click at [174, 745] on label "Take Image" at bounding box center [138, 727] width 248 height 38
click at [0, 0] on \(IMAGE\) "Take Image" at bounding box center [0, 0] width 0 height 0
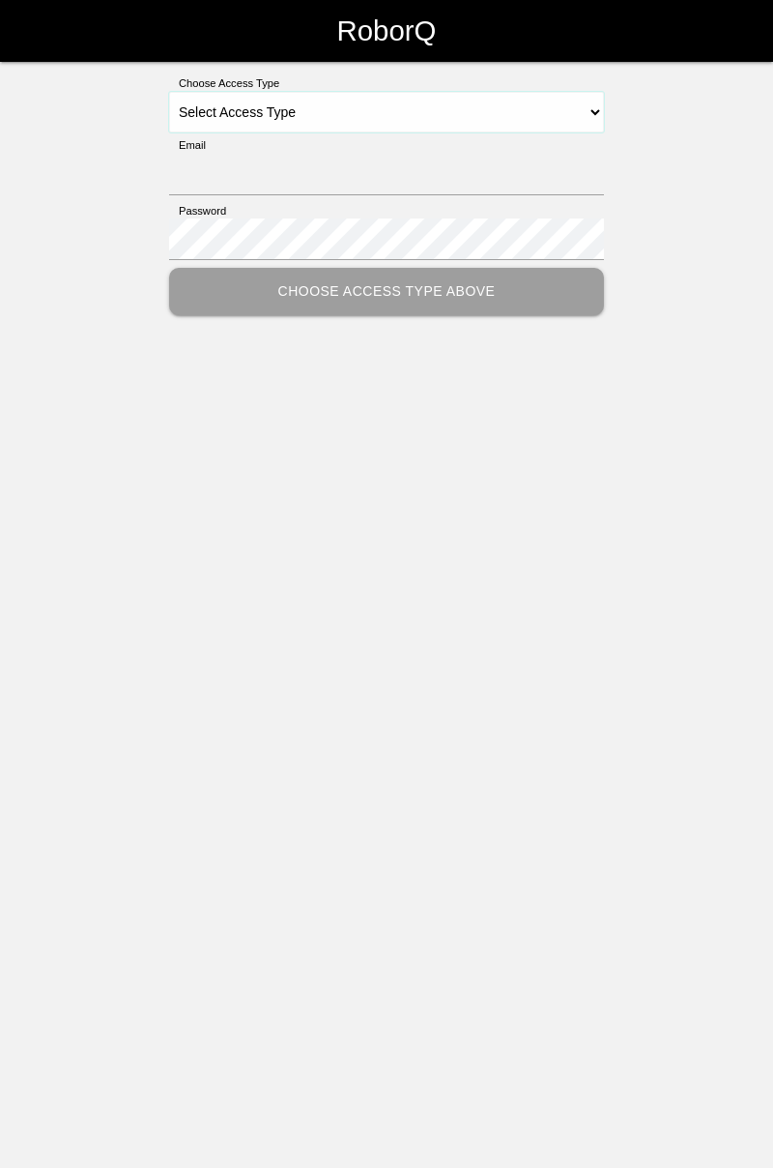
click at [599, 122] on select "Select Access Type Admin Customer Supervisor Worker" at bounding box center [386, 112] width 435 height 41
select select "Worker"
click at [169, 92] on select "Select Access Type Admin Customer Supervisor Worker" at bounding box center [386, 112] width 435 height 41
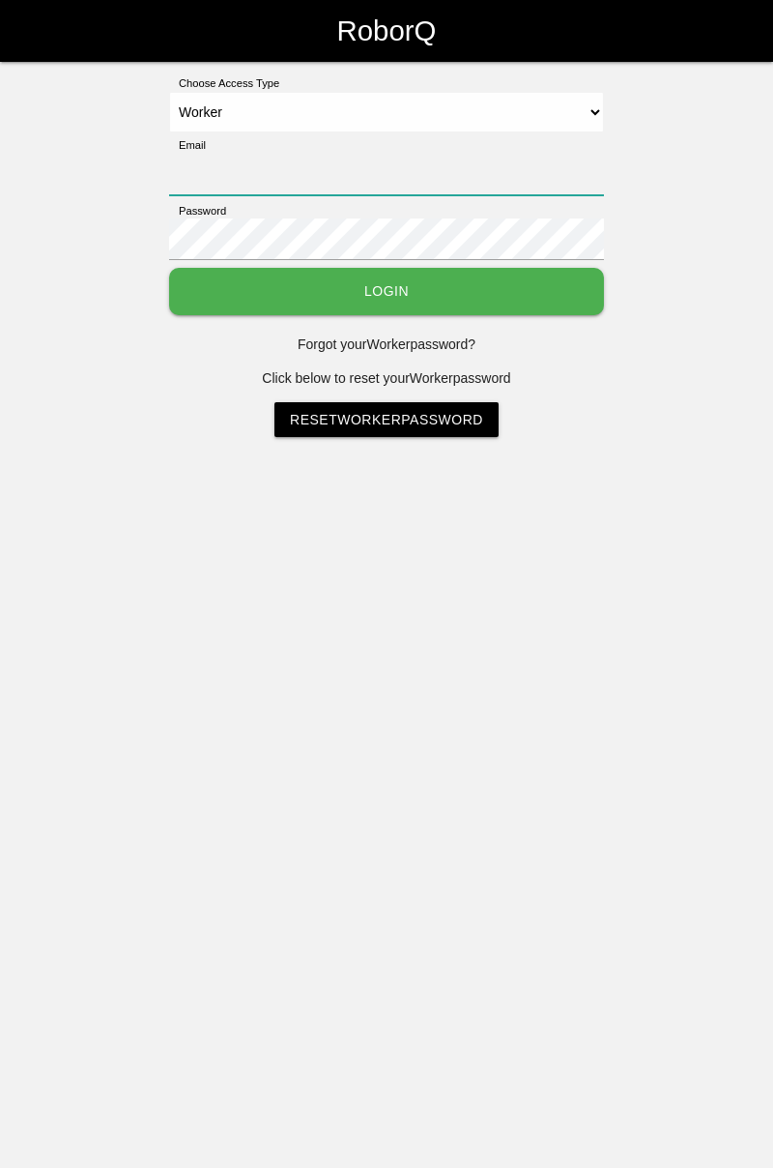
click at [437, 176] on input "Email" at bounding box center [386, 175] width 435 height 42
type input "[PERSON_NAME][EMAIL_ADDRESS][DOMAIN_NAME]"
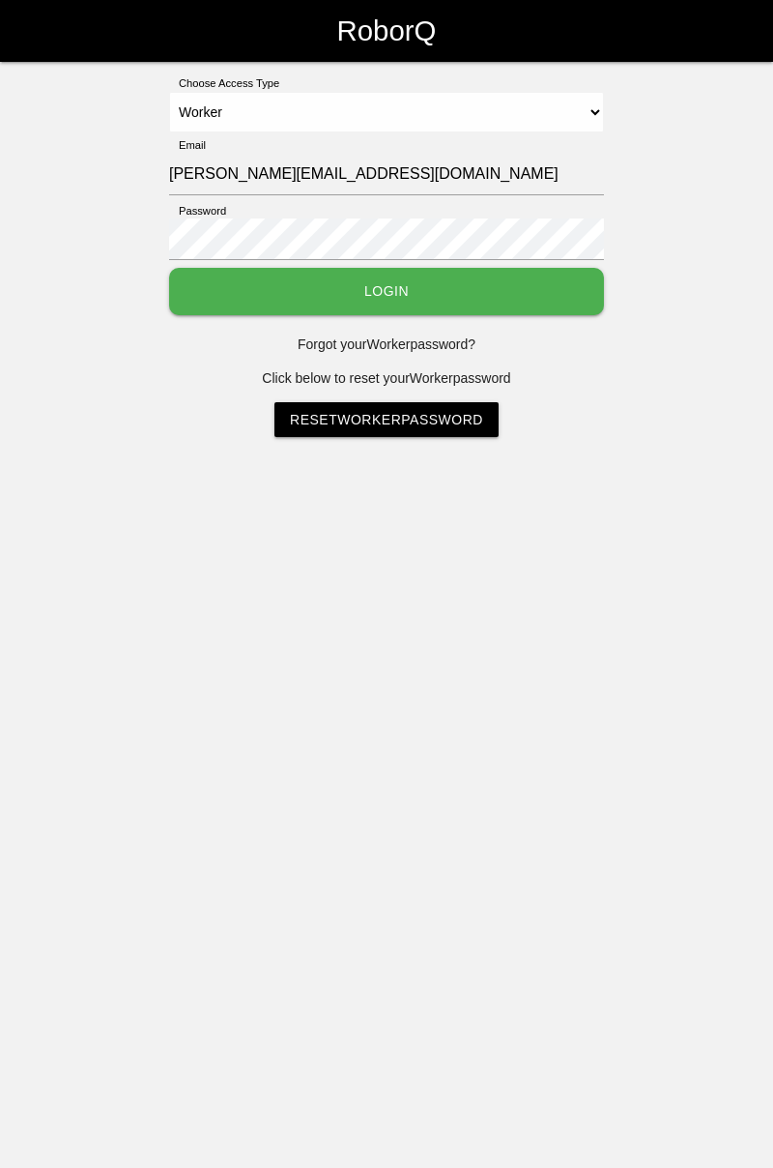
click at [169, 268] on button "Login" at bounding box center [386, 291] width 435 height 47
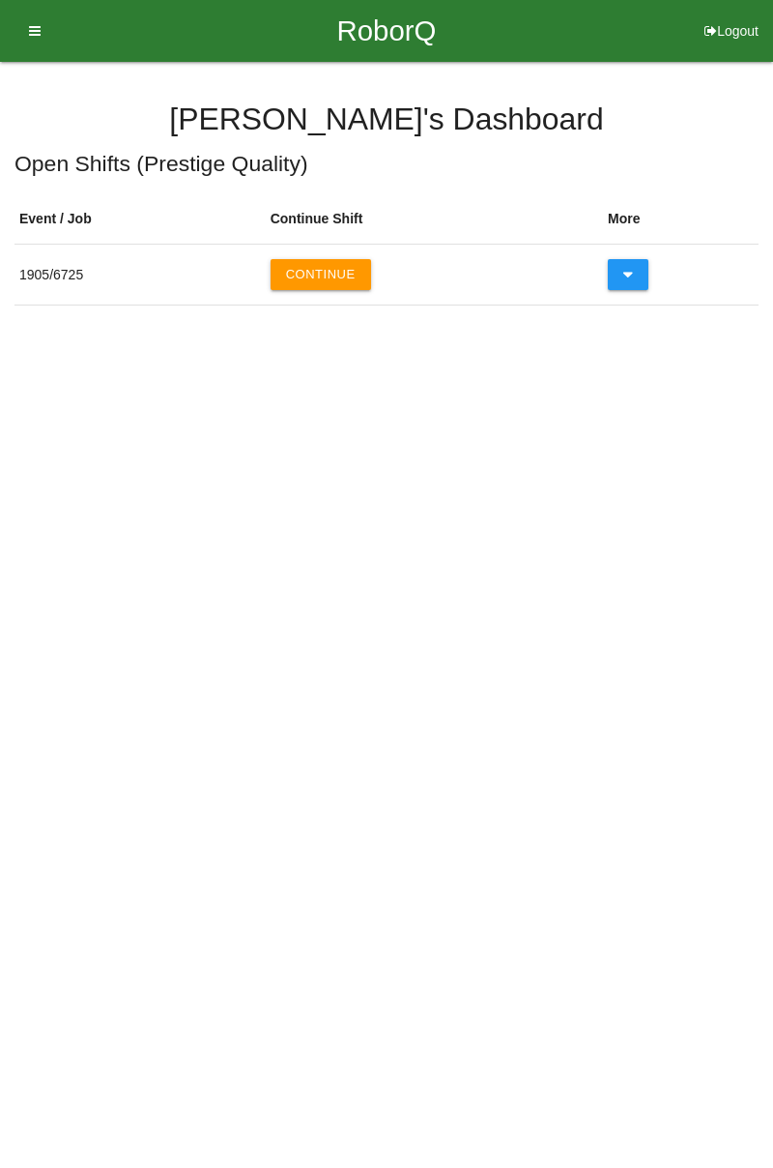
click at [327, 268] on button "Continue" at bounding box center [321, 274] width 101 height 31
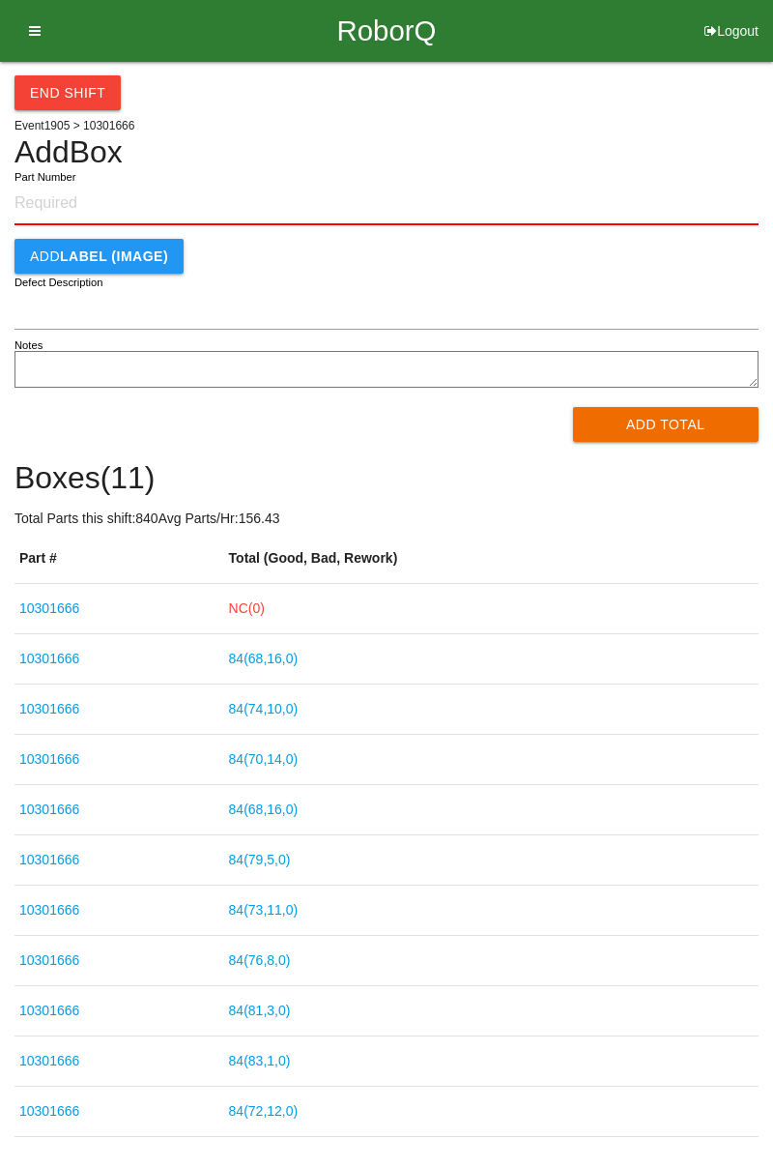
click at [265, 610] on link "NC( 0 )" at bounding box center [247, 607] width 36 height 15
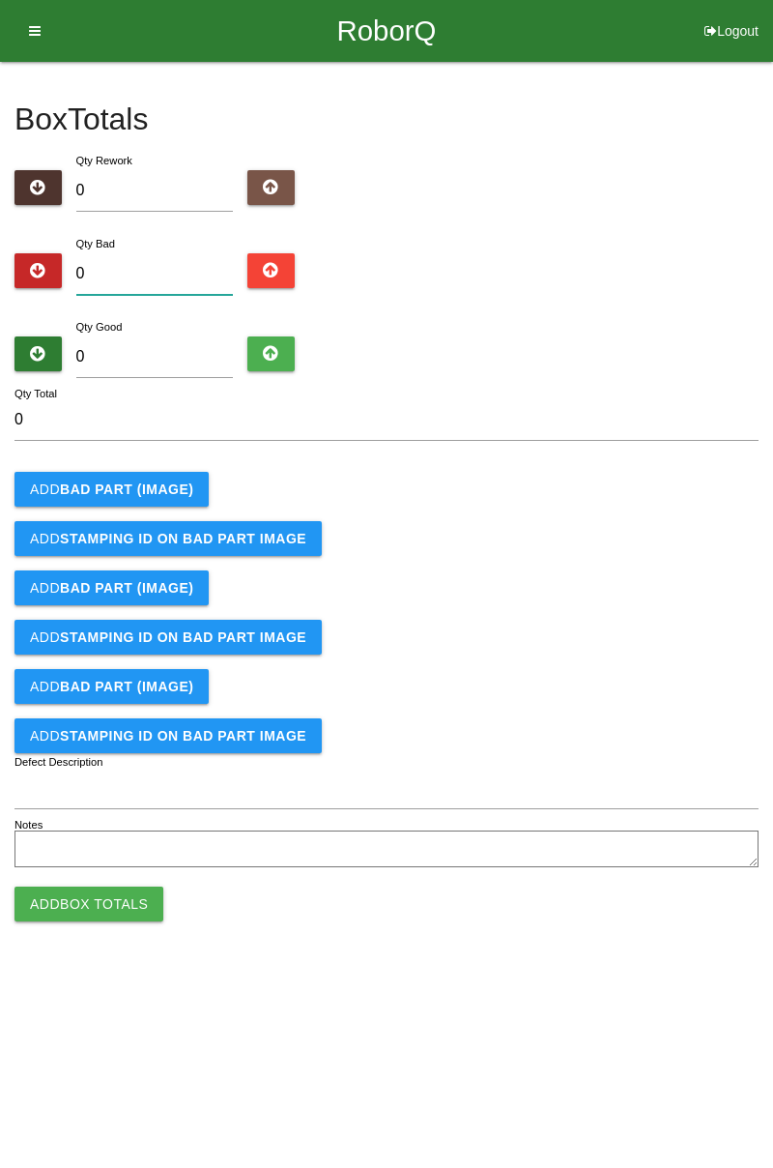
click at [158, 270] on input "0" at bounding box center [155, 274] width 158 height 42
type input "4"
click at [174, 269] on input "4" at bounding box center [155, 274] width 158 height 42
type input "0"
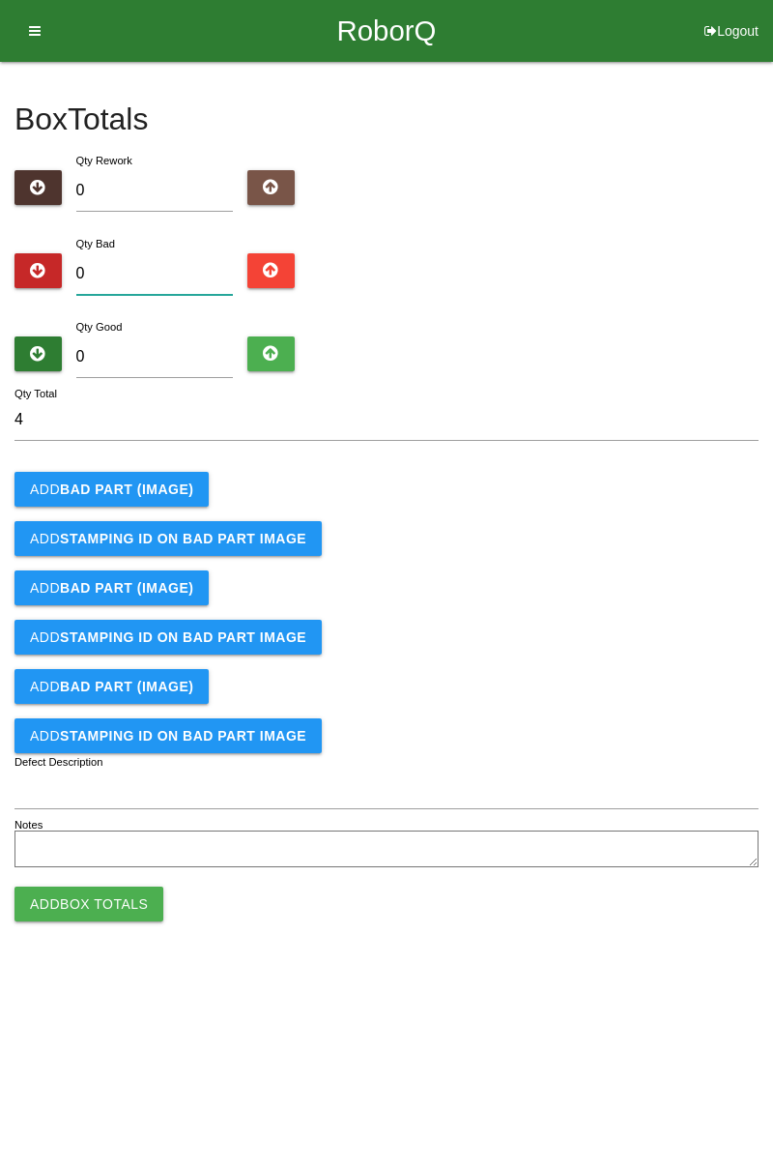
type input "0"
type input "7"
click at [164, 483] on b "BAD PART (IMAGE)" at bounding box center [126, 488] width 133 height 15
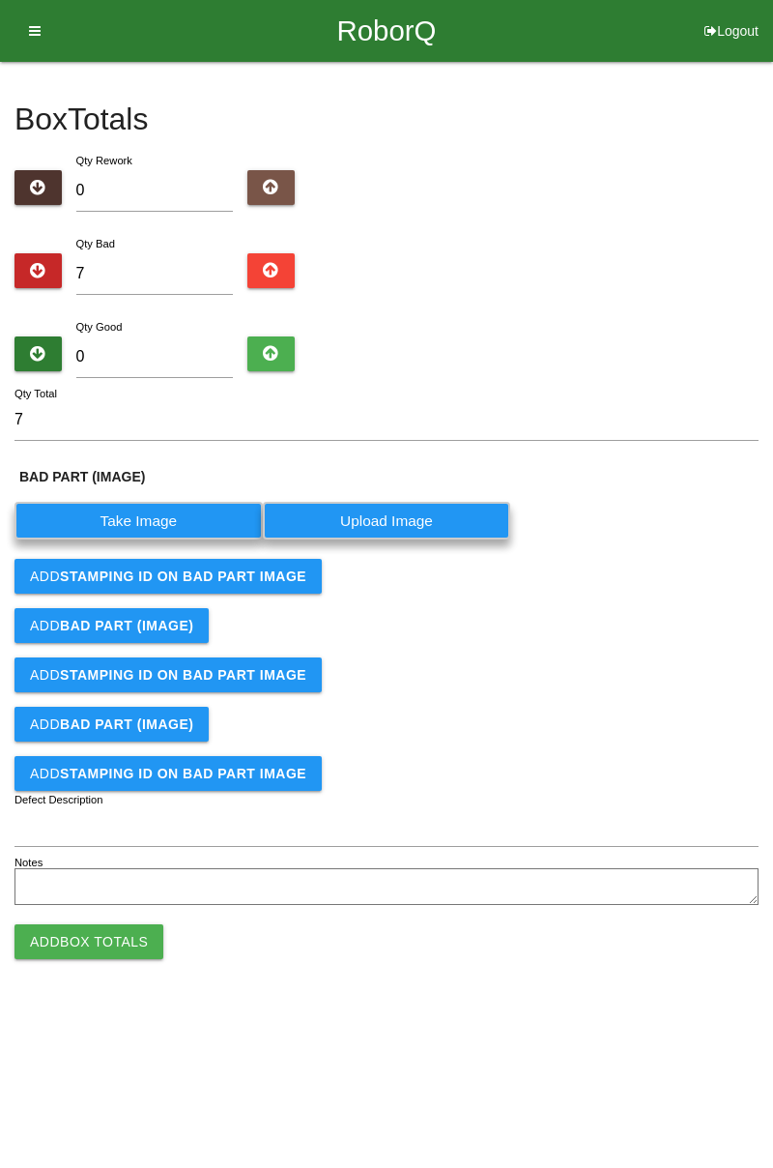
click at [159, 520] on label "Take Image" at bounding box center [138, 521] width 248 height 38
click at [0, 0] on \(IMAGE\) "Take Image" at bounding box center [0, 0] width 0 height 0
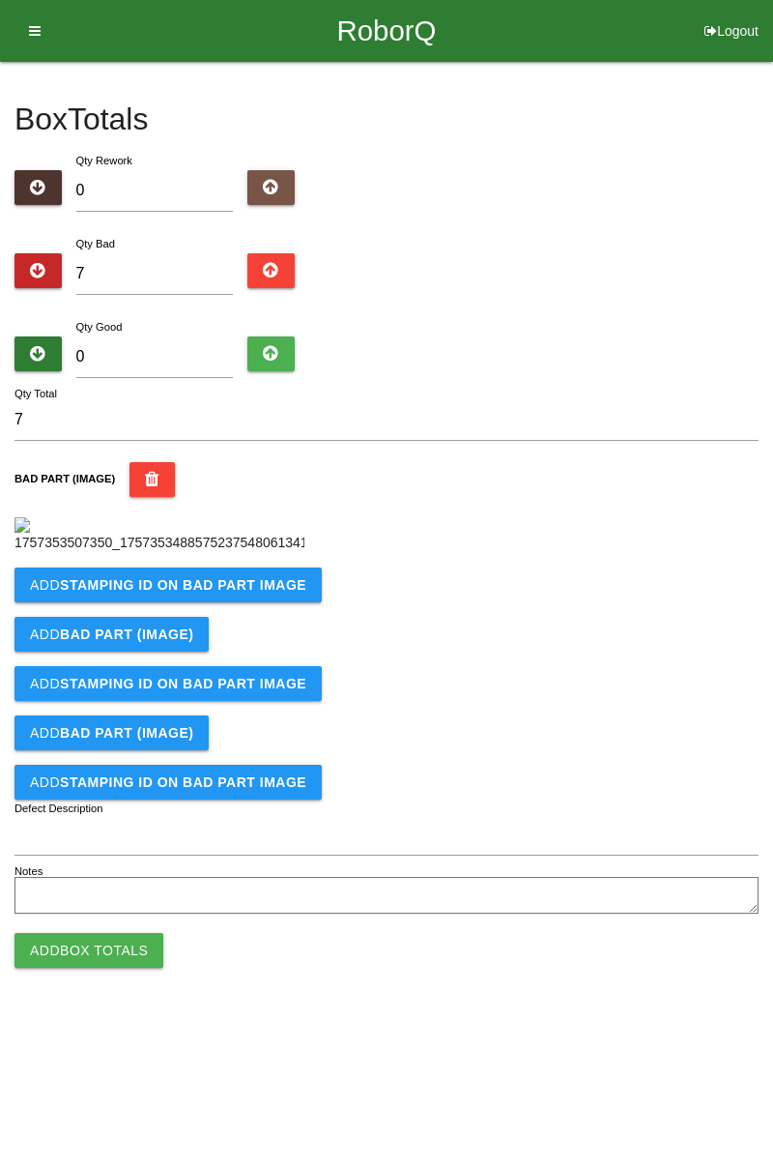
click at [229, 593] on b "STAMPING ID on BAD PART Image" at bounding box center [183, 584] width 246 height 15
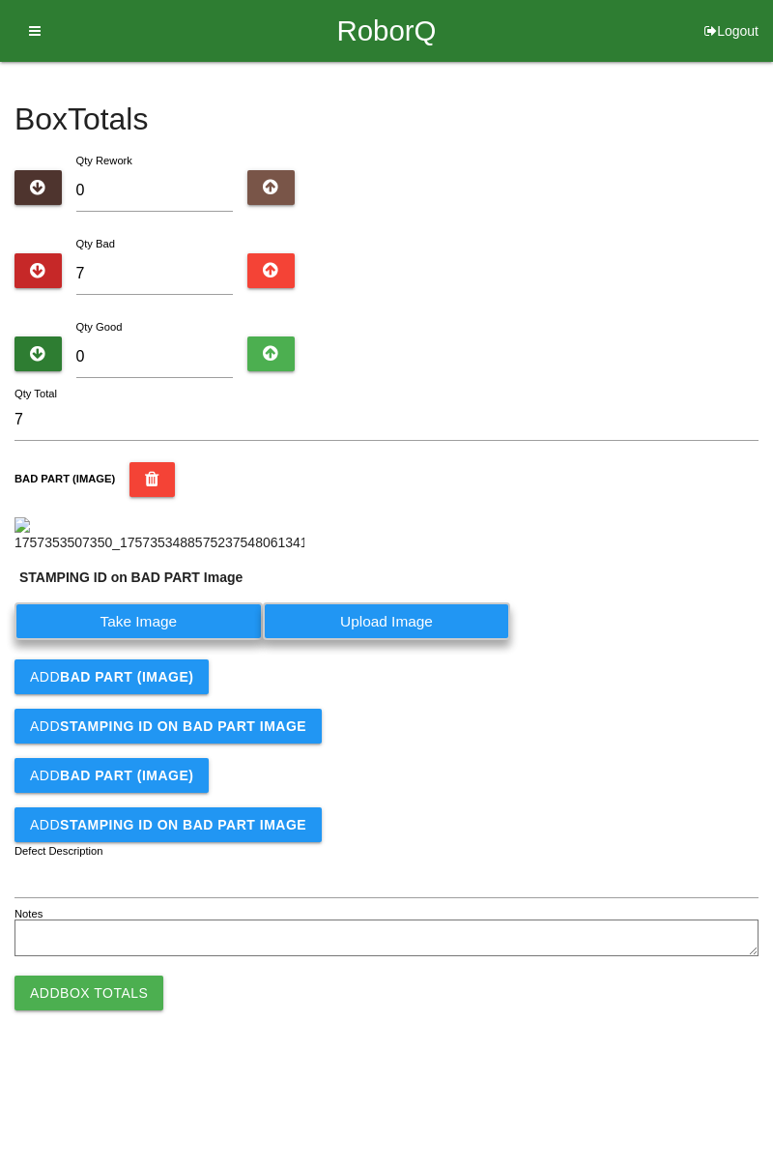
click at [165, 640] on label "Take Image" at bounding box center [138, 621] width 248 height 38
click at [0, 0] on PART "Take Image" at bounding box center [0, 0] width 0 height 0
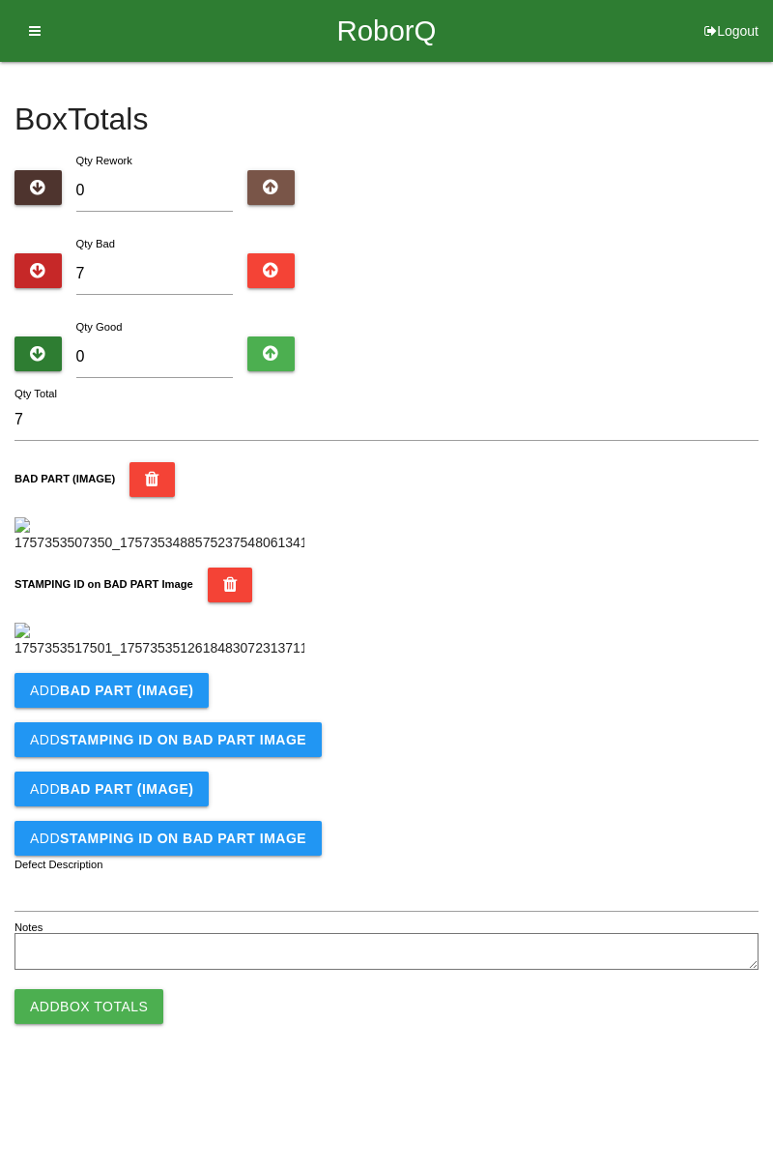
scroll to position [425, 0]
click at [159, 698] on b "BAD PART (IMAGE)" at bounding box center [126, 689] width 133 height 15
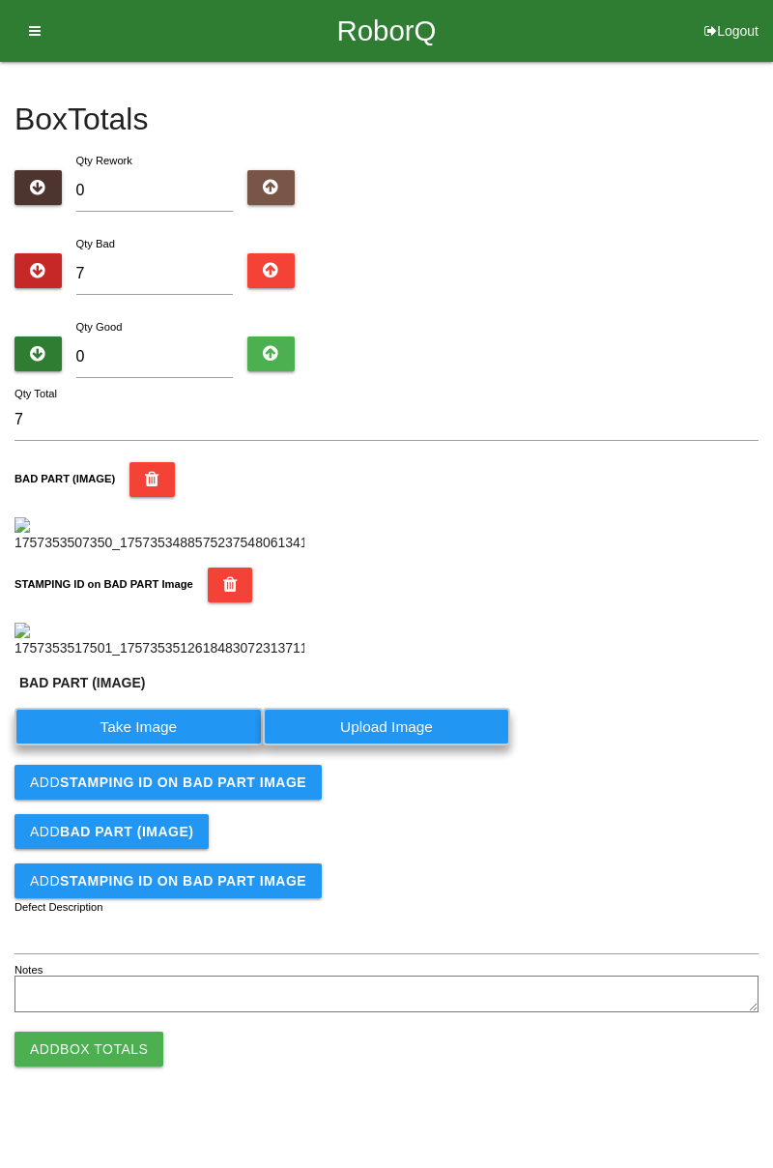
click at [137, 745] on label "Take Image" at bounding box center [138, 727] width 248 height 38
click at [0, 0] on \(IMAGE\) "Take Image" at bounding box center [0, 0] width 0 height 0
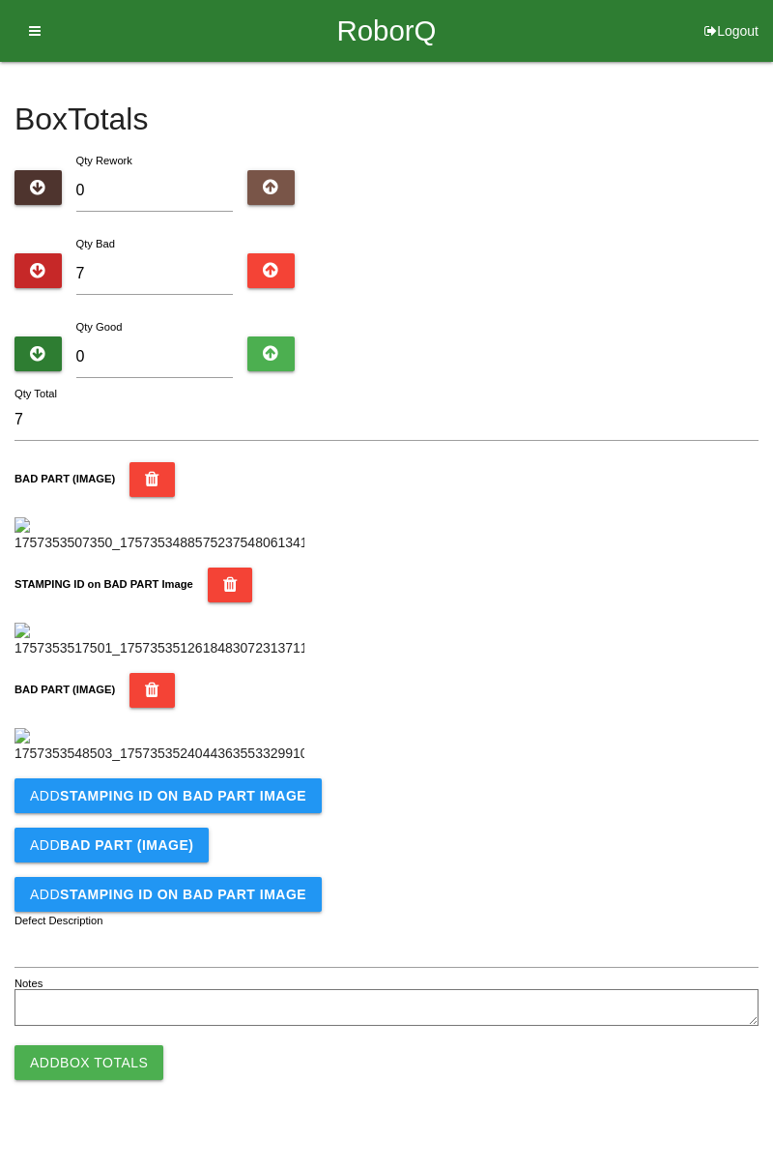
scroll to position [742, 0]
click at [259, 803] on b "STAMPING ID on BAD PART Image" at bounding box center [183, 795] width 246 height 15
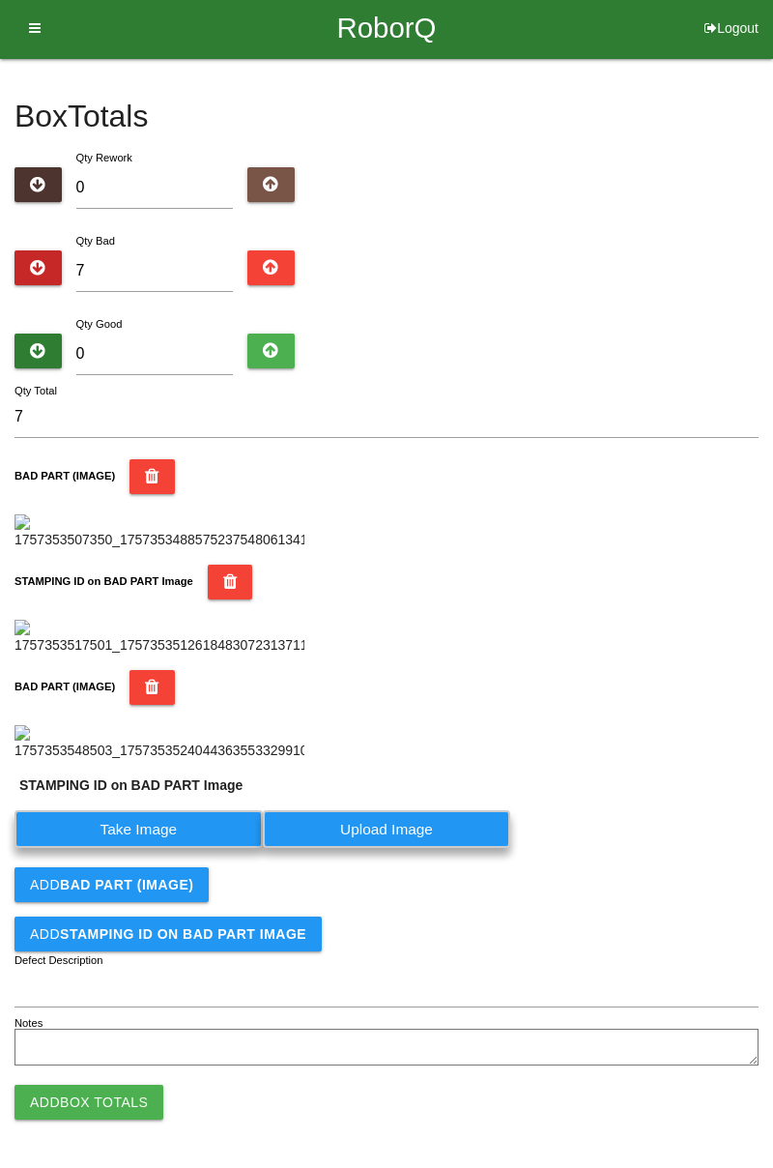
click at [181, 848] on label "Take Image" at bounding box center [138, 829] width 248 height 38
click at [0, 0] on PART "Take Image" at bounding box center [0, 0] width 0 height 0
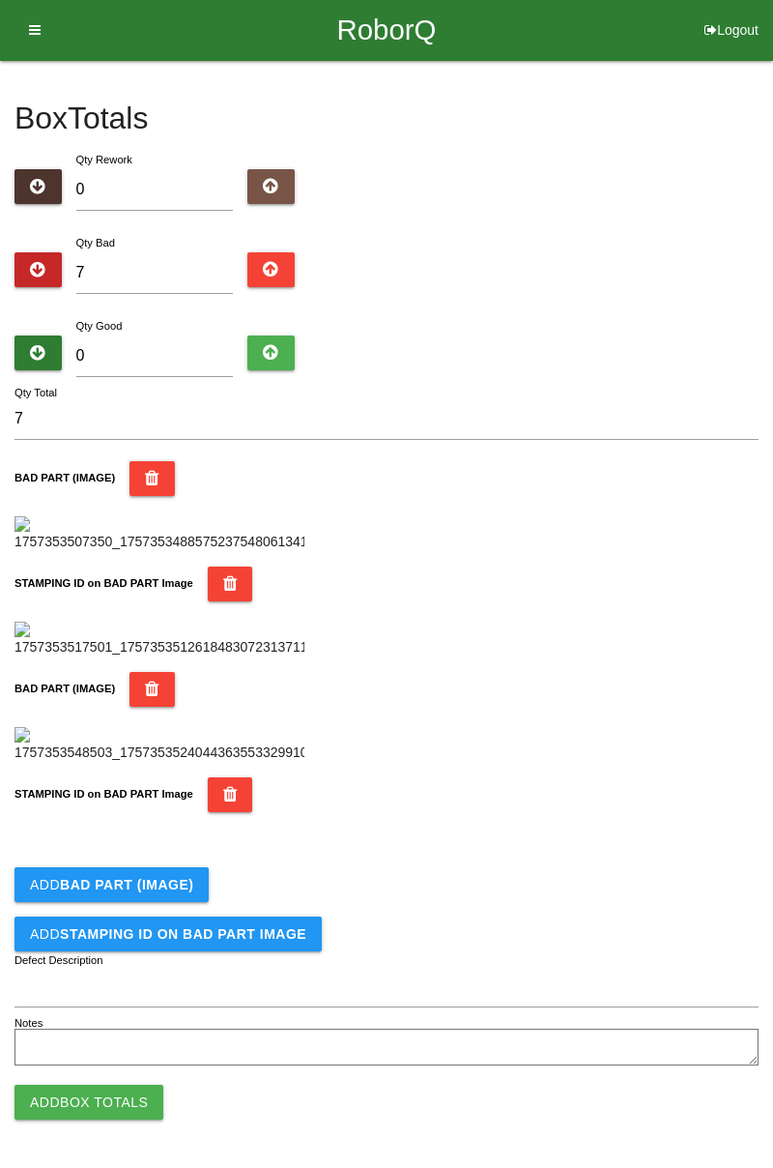
scroll to position [1059, 0]
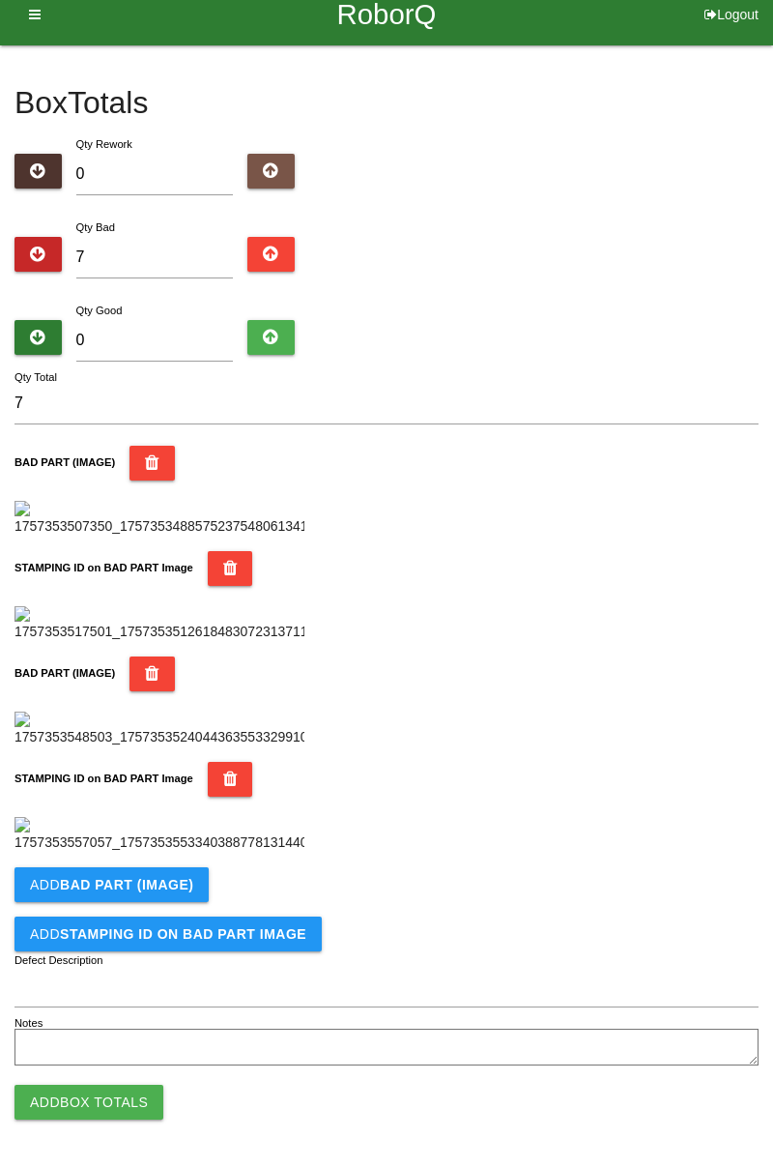
click at [159, 887] on b "BAD PART (IMAGE)" at bounding box center [126, 884] width 133 height 15
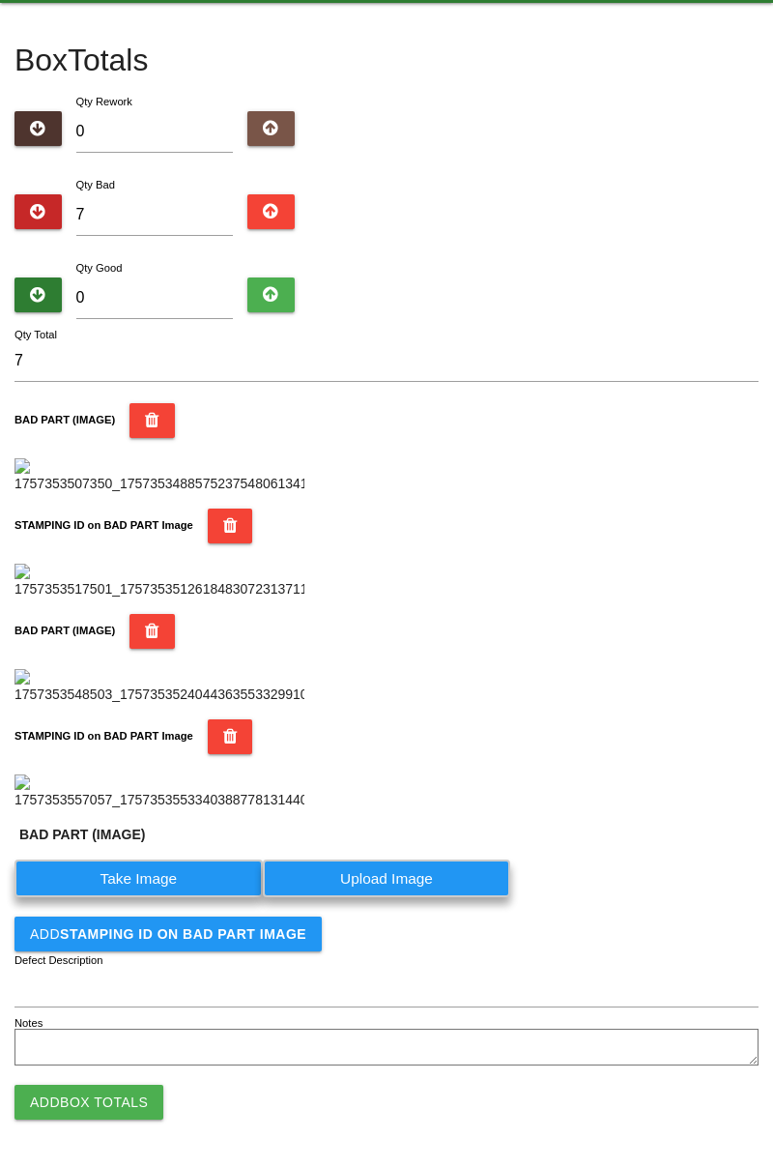
click at [164, 897] on label "Take Image" at bounding box center [138, 878] width 248 height 38
click at [0, 0] on \(IMAGE\) "Take Image" at bounding box center [0, 0] width 0 height 0
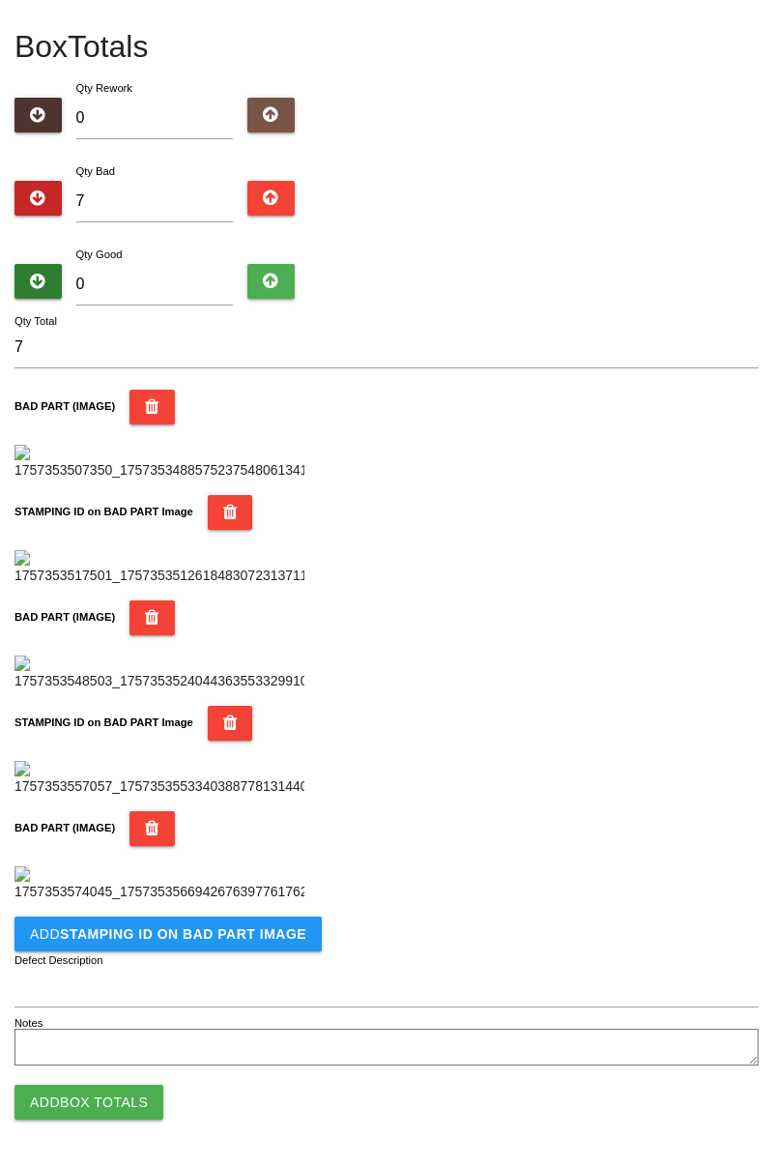
scroll to position [1376, 0]
click at [209, 947] on button "Add STAMPING ID on BAD PART Image" at bounding box center [167, 933] width 307 height 35
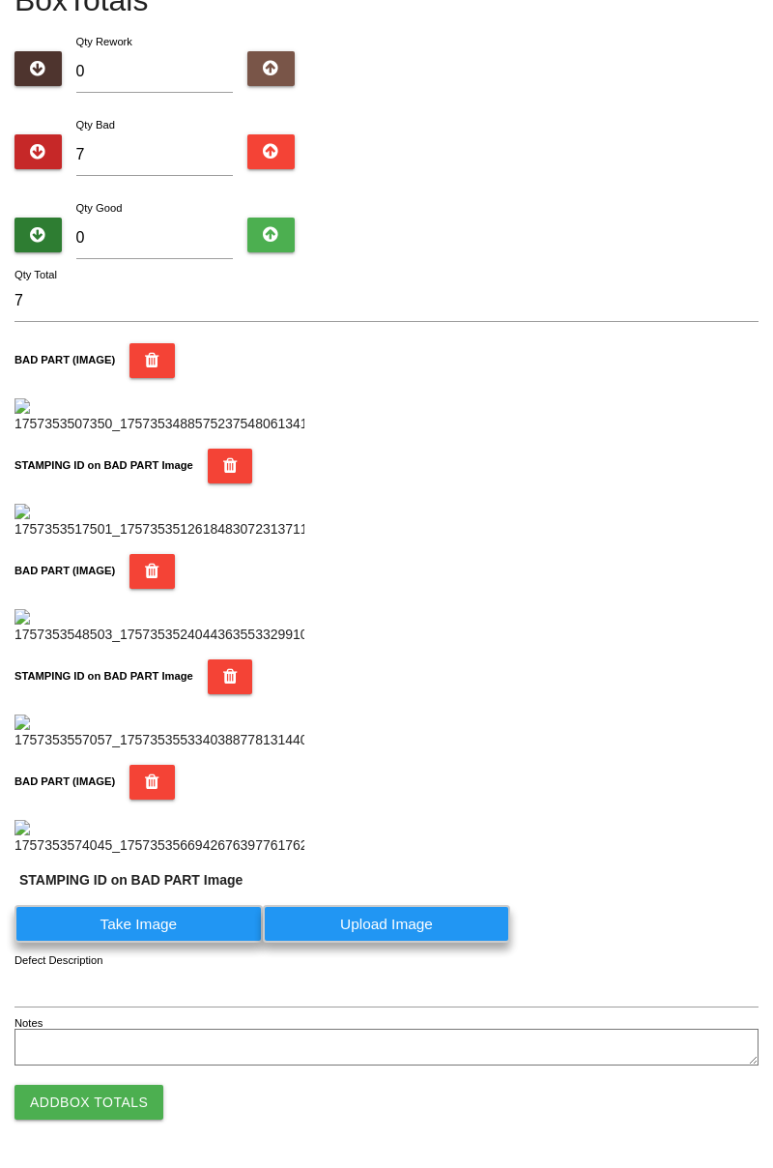
click at [165, 942] on label "Take Image" at bounding box center [138, 924] width 248 height 38
click at [0, 0] on PART "Take Image" at bounding box center [0, 0] width 0 height 0
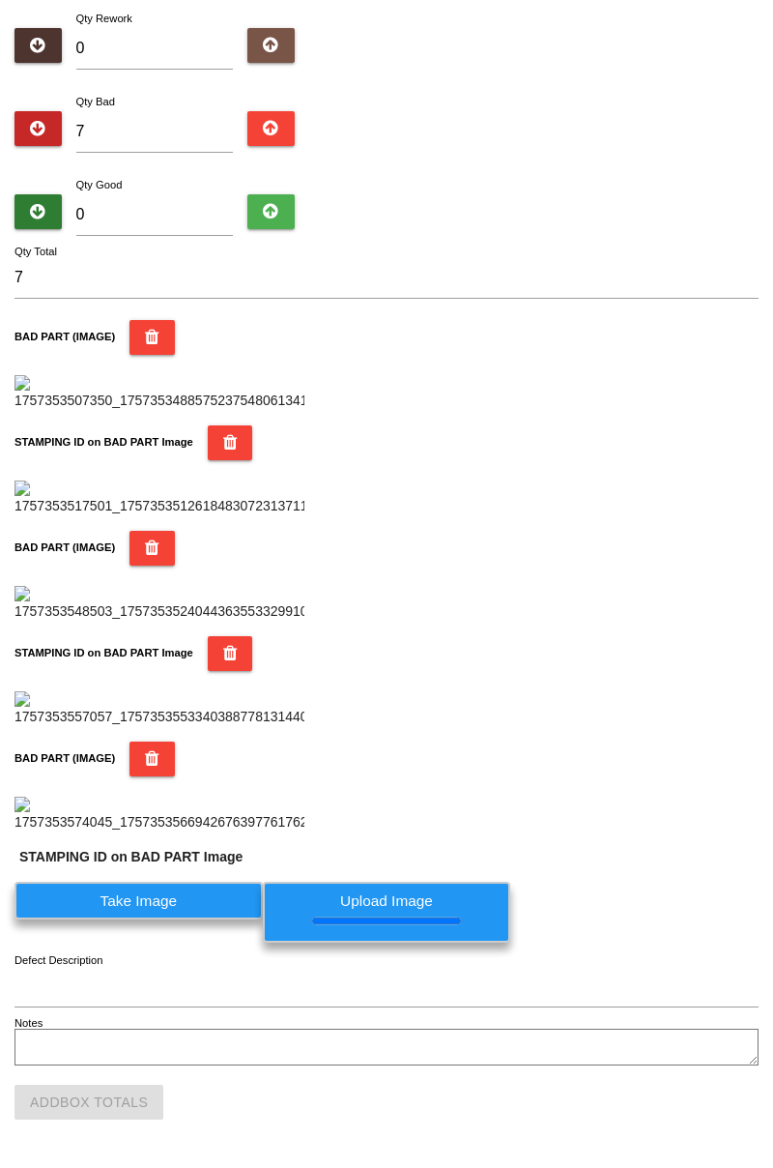
scroll to position [0, 0]
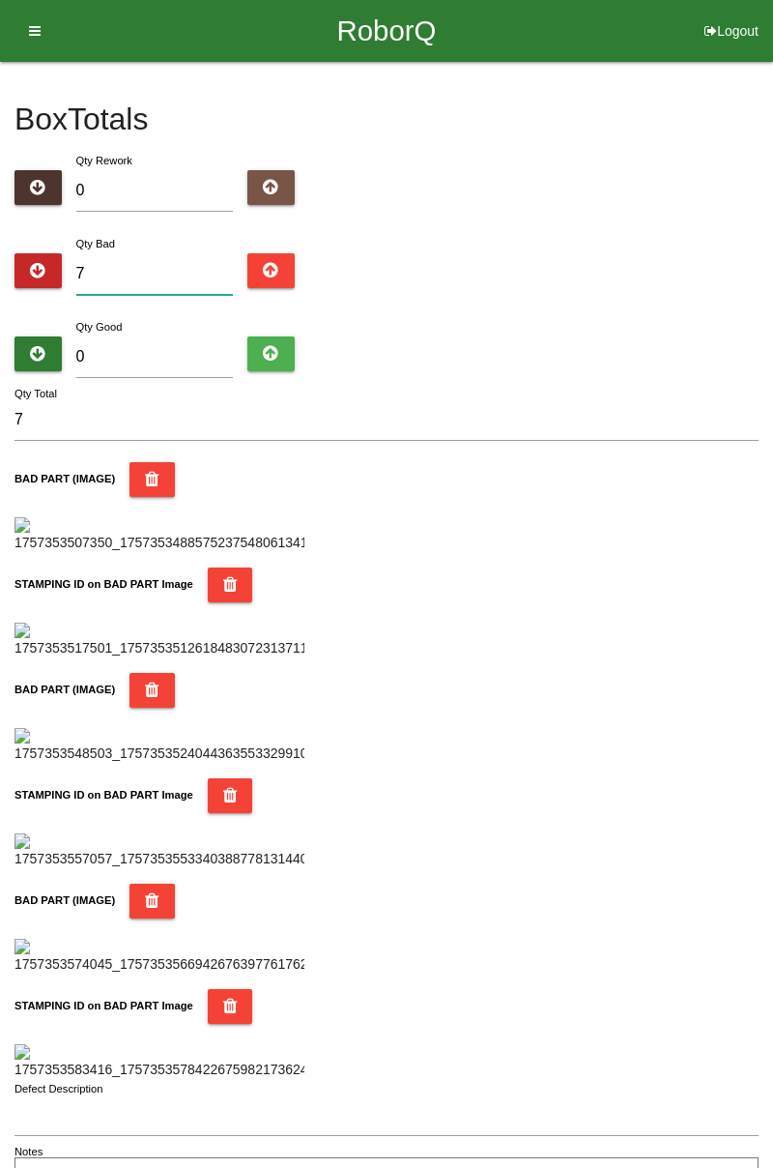
click at [170, 273] on input "7" at bounding box center [155, 274] width 158 height 42
type input "0"
type input "1"
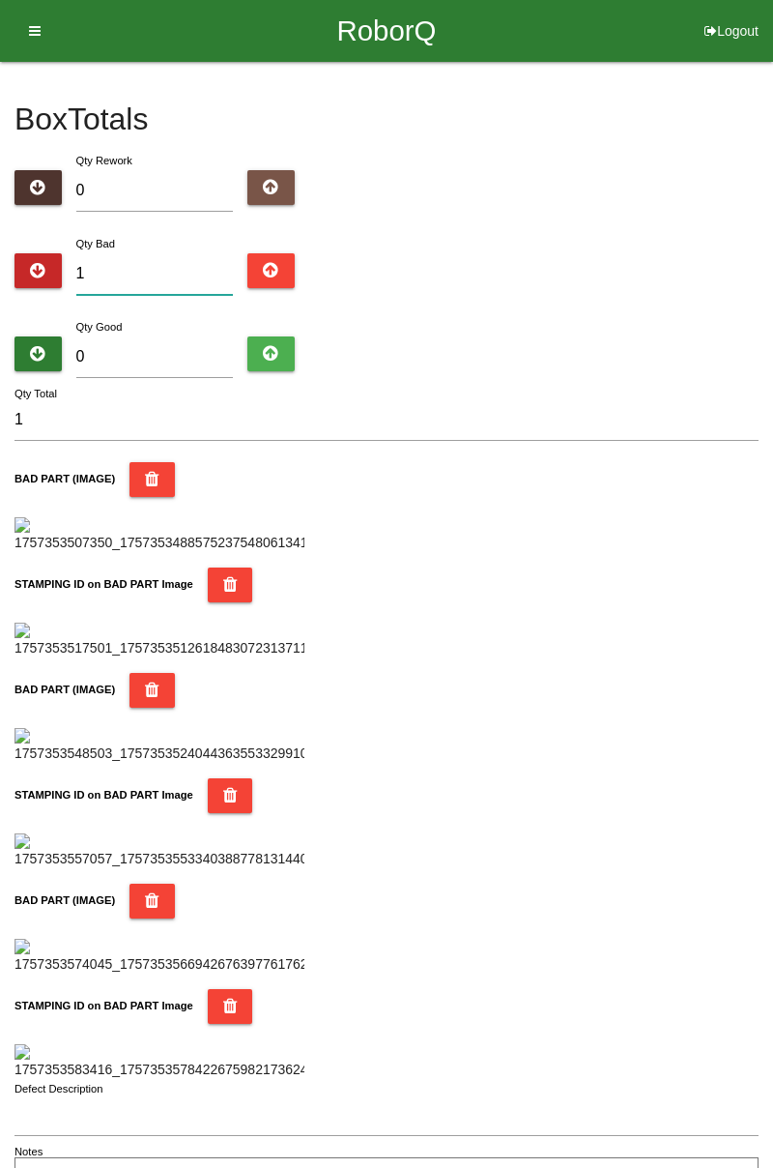
type input "10"
type input "1"
type input "12"
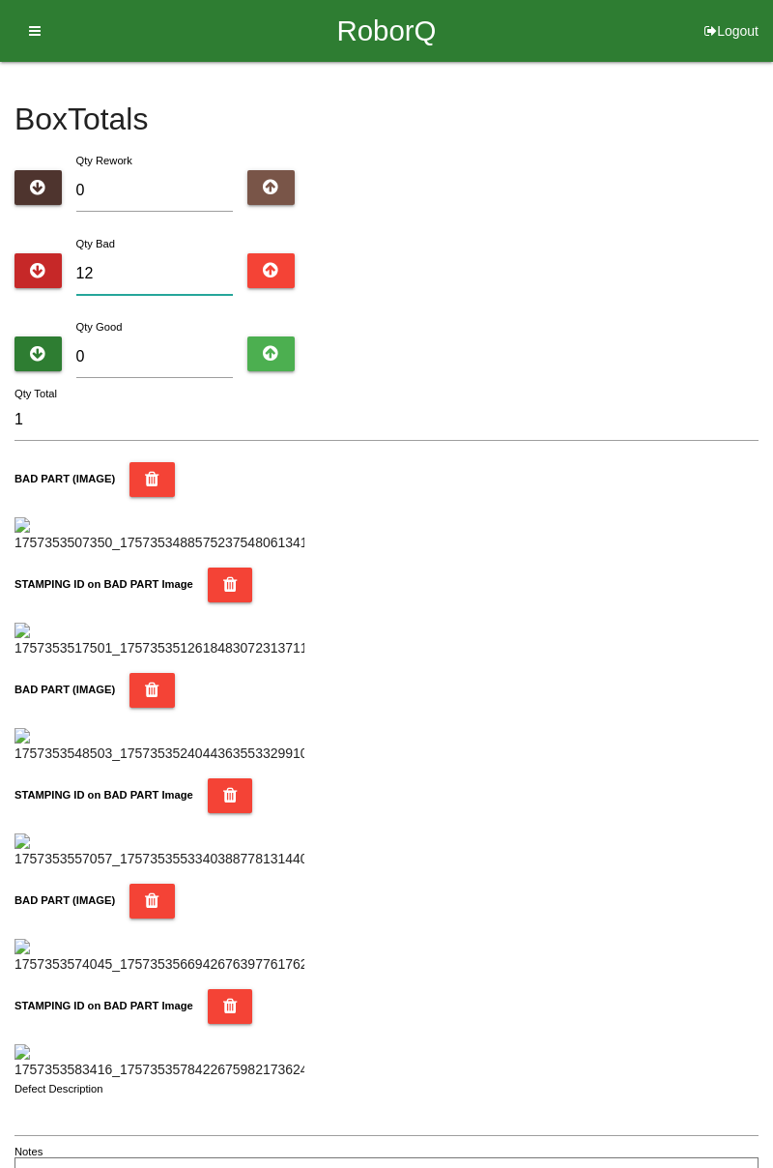
type input "12"
click at [173, 337] on input "0" at bounding box center [155, 357] width 158 height 42
type input "7"
type input "19"
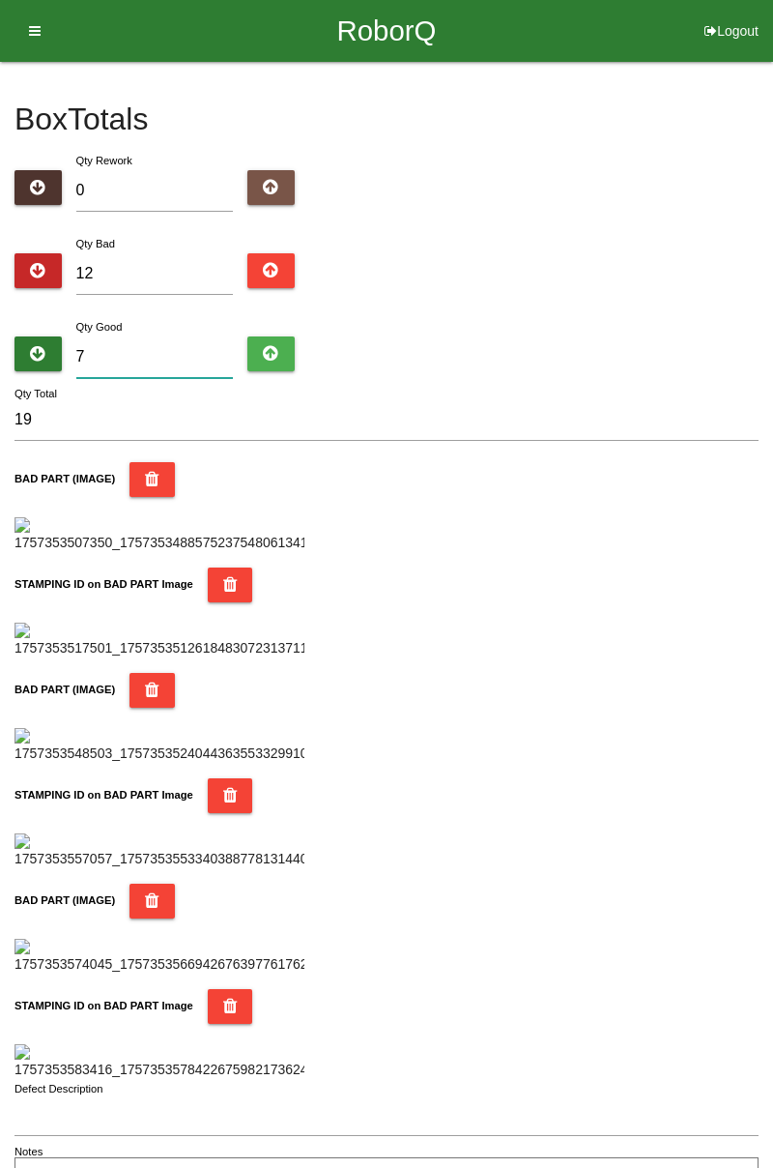
type input "72"
type input "84"
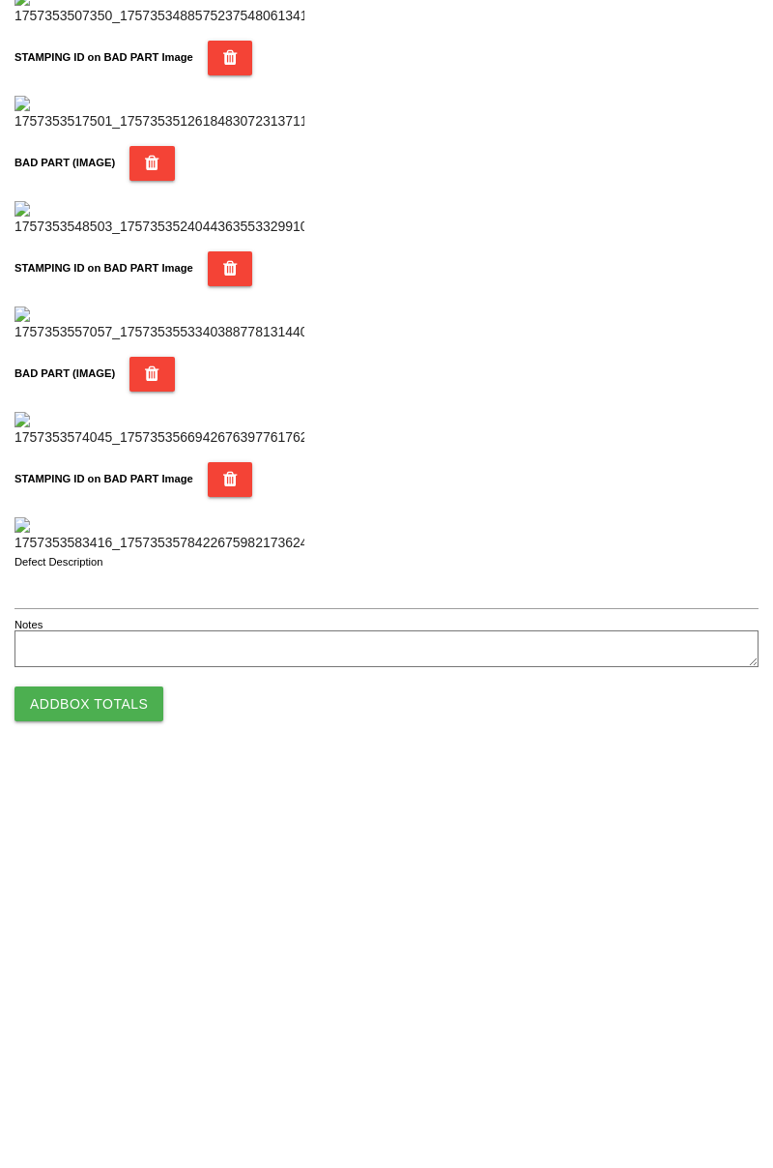
scroll to position [1694, 0]
type input "72"
click at [111, 1118] on button "Add Box Totals" at bounding box center [88, 1102] width 149 height 35
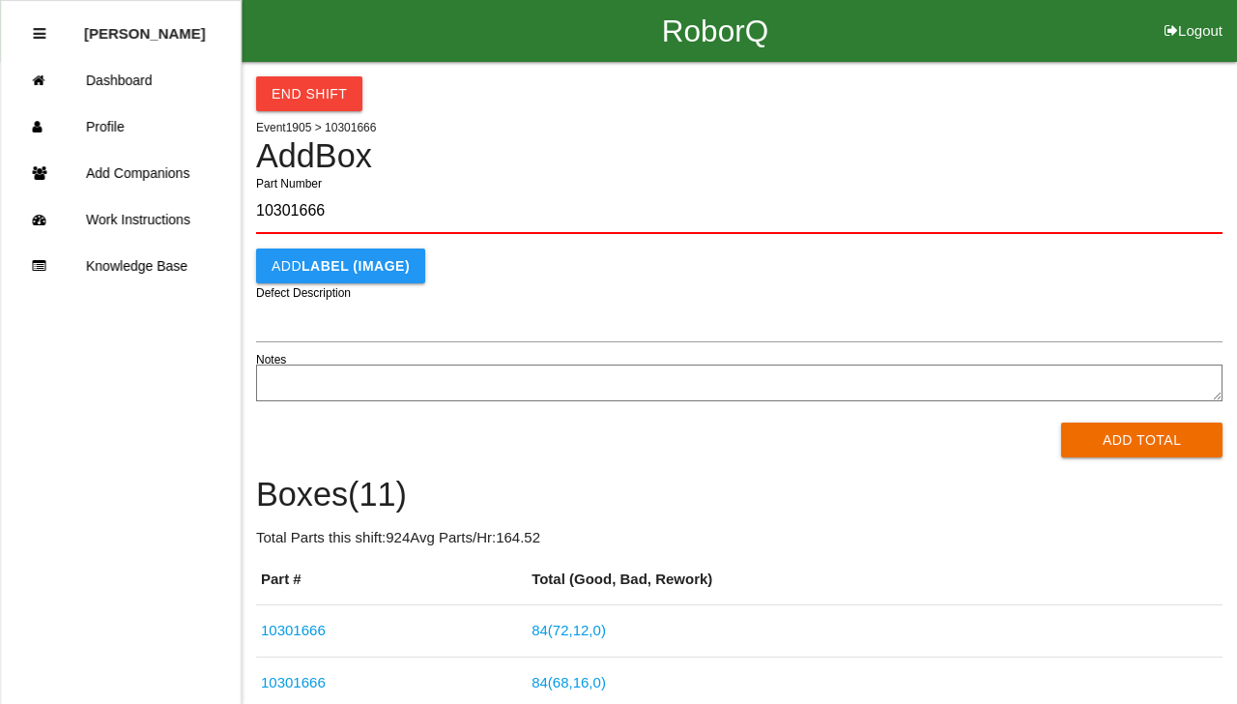
type input "10301666"
